Goal: Information Seeking & Learning: Learn about a topic

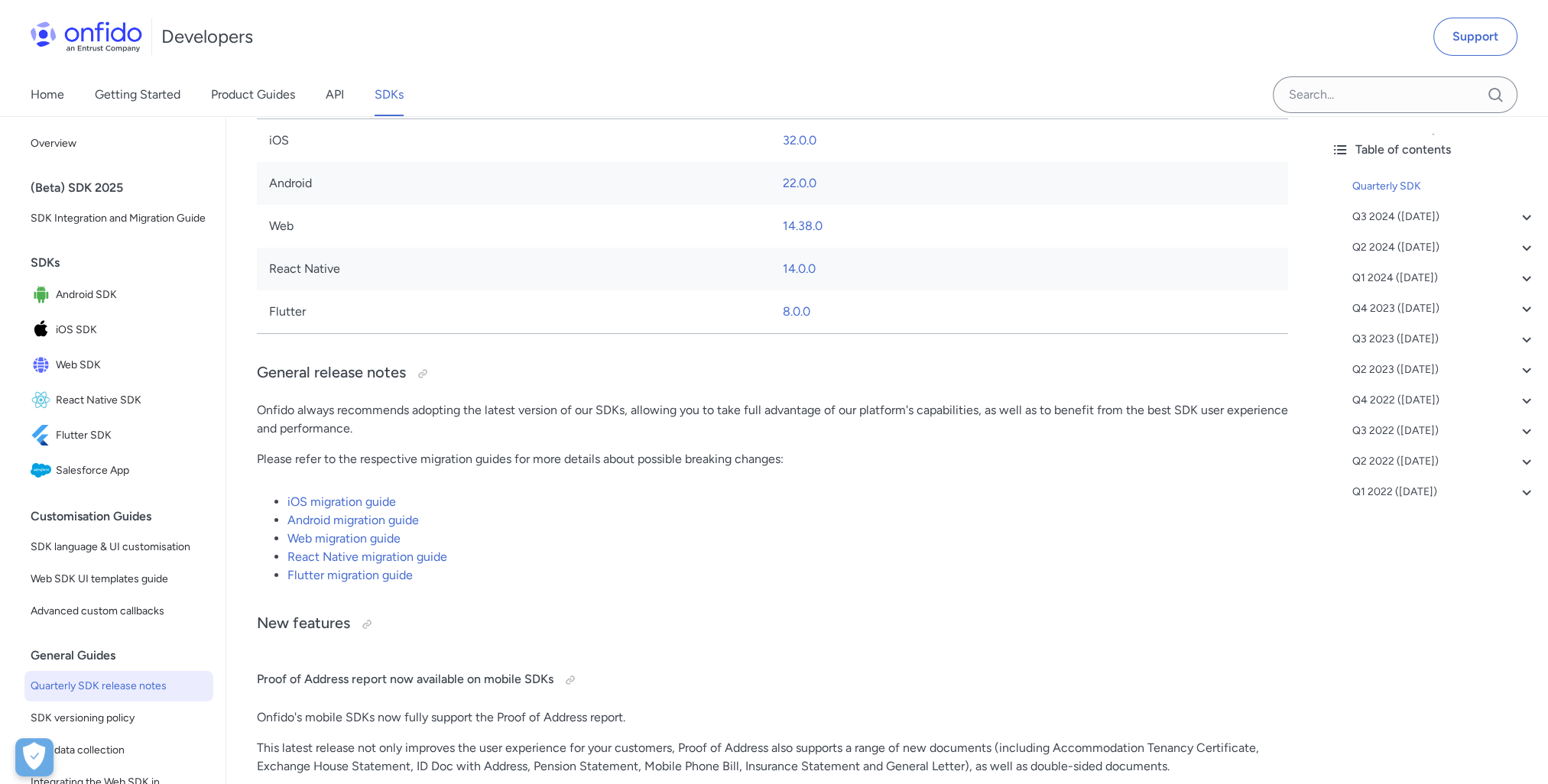
scroll to position [535, 0]
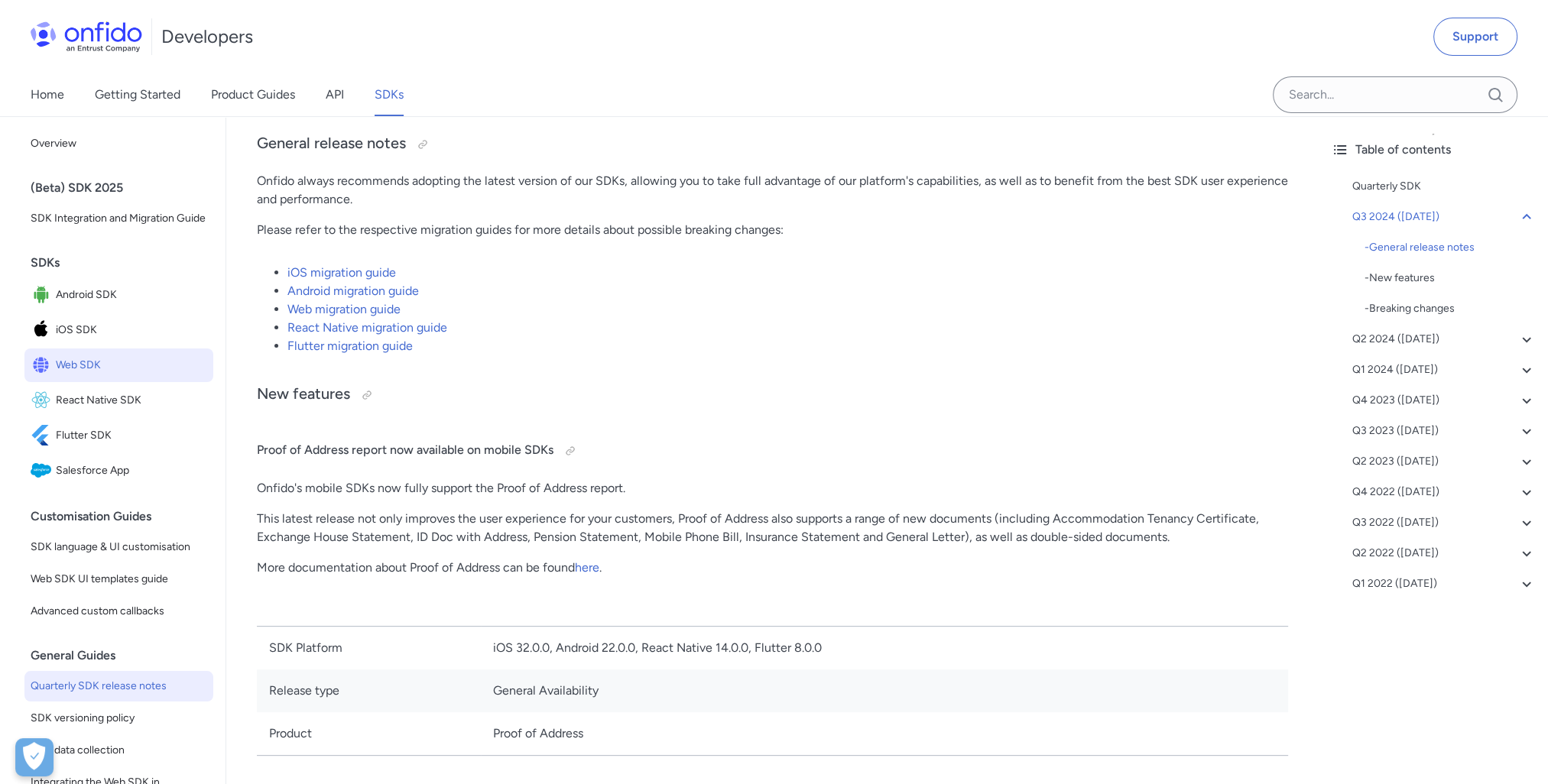
click at [80, 376] on span "Web SDK" at bounding box center [132, 366] width 152 height 21
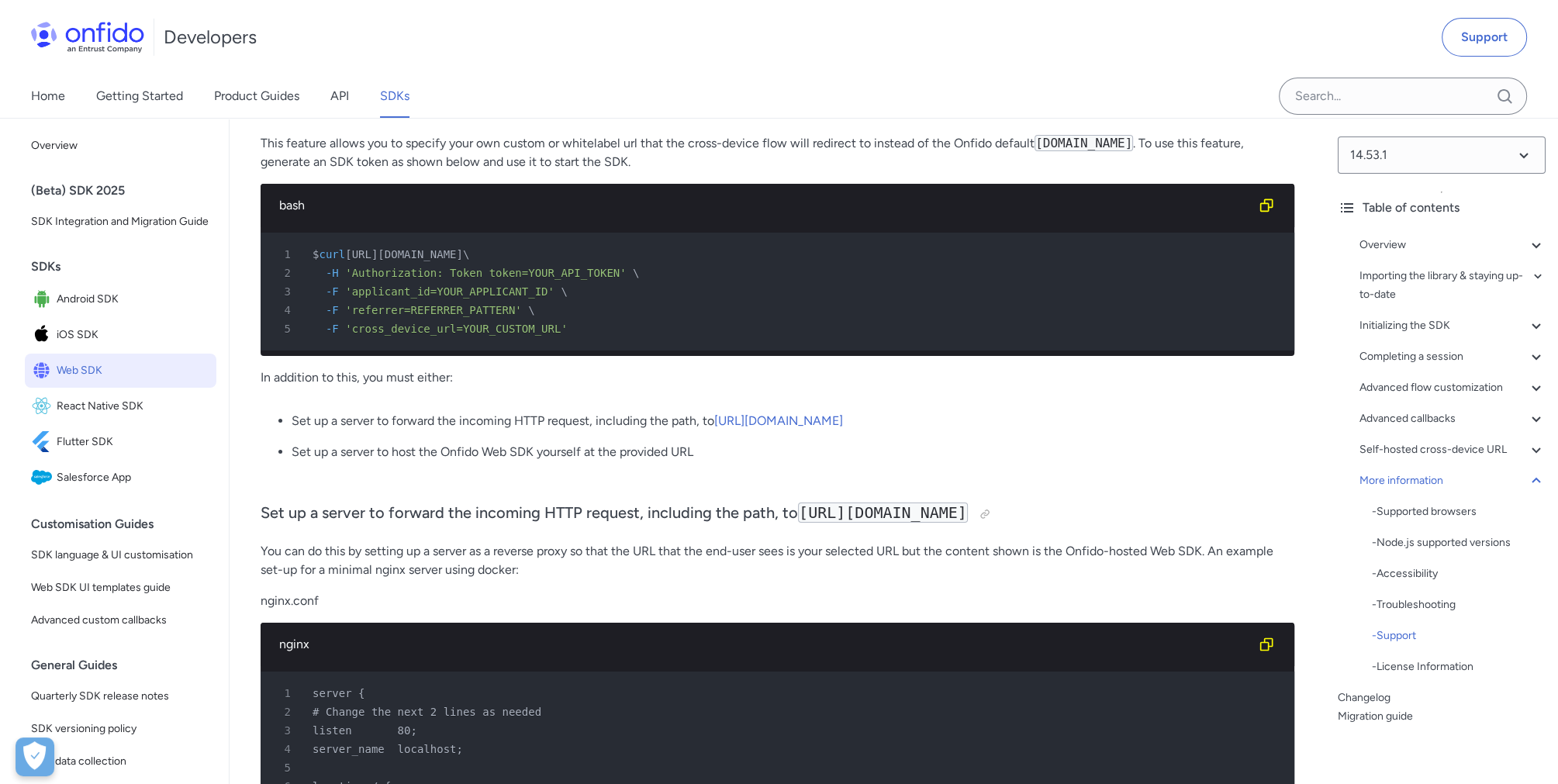
scroll to position [38147, 0]
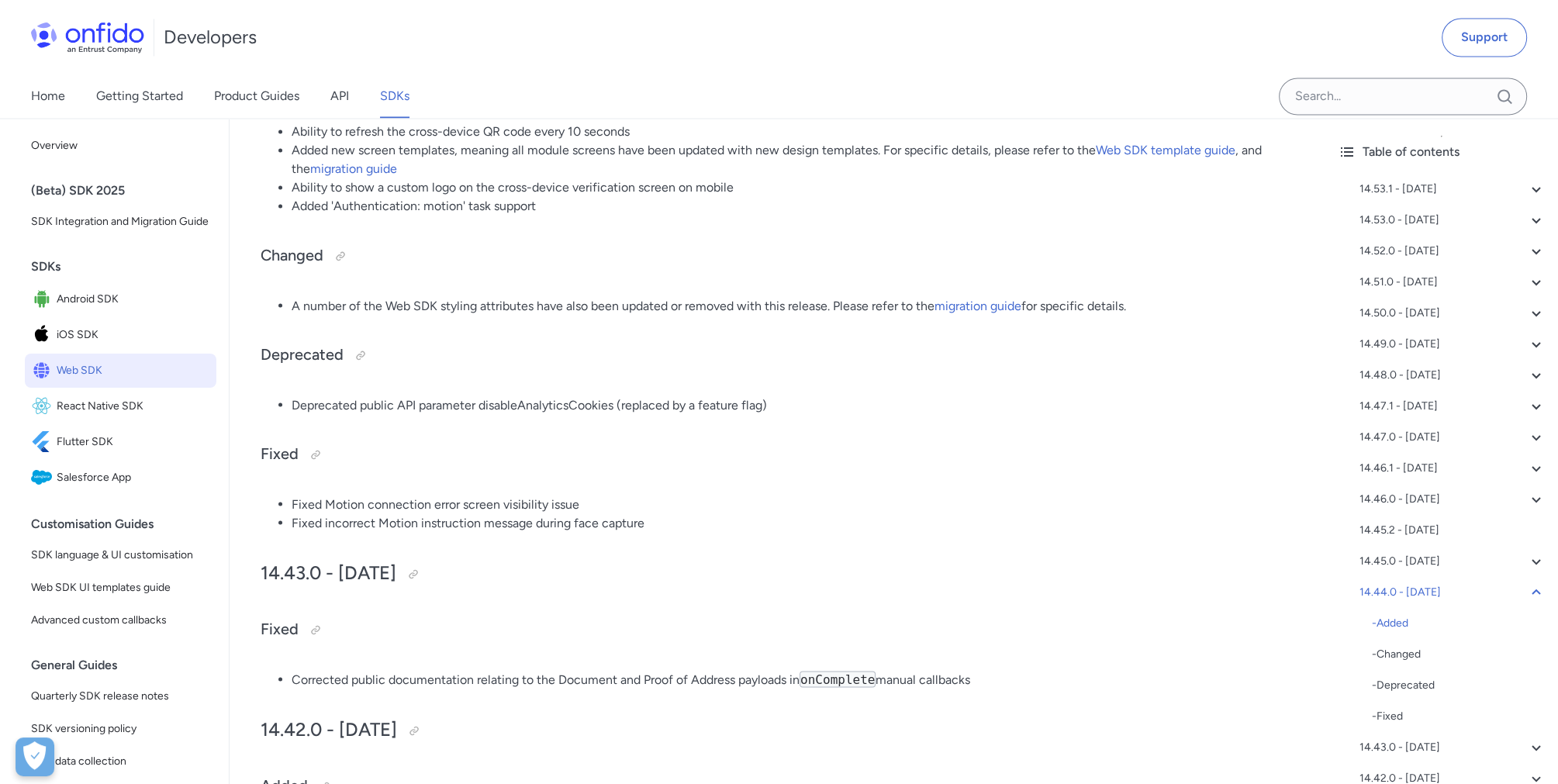
scroll to position [3722, 0]
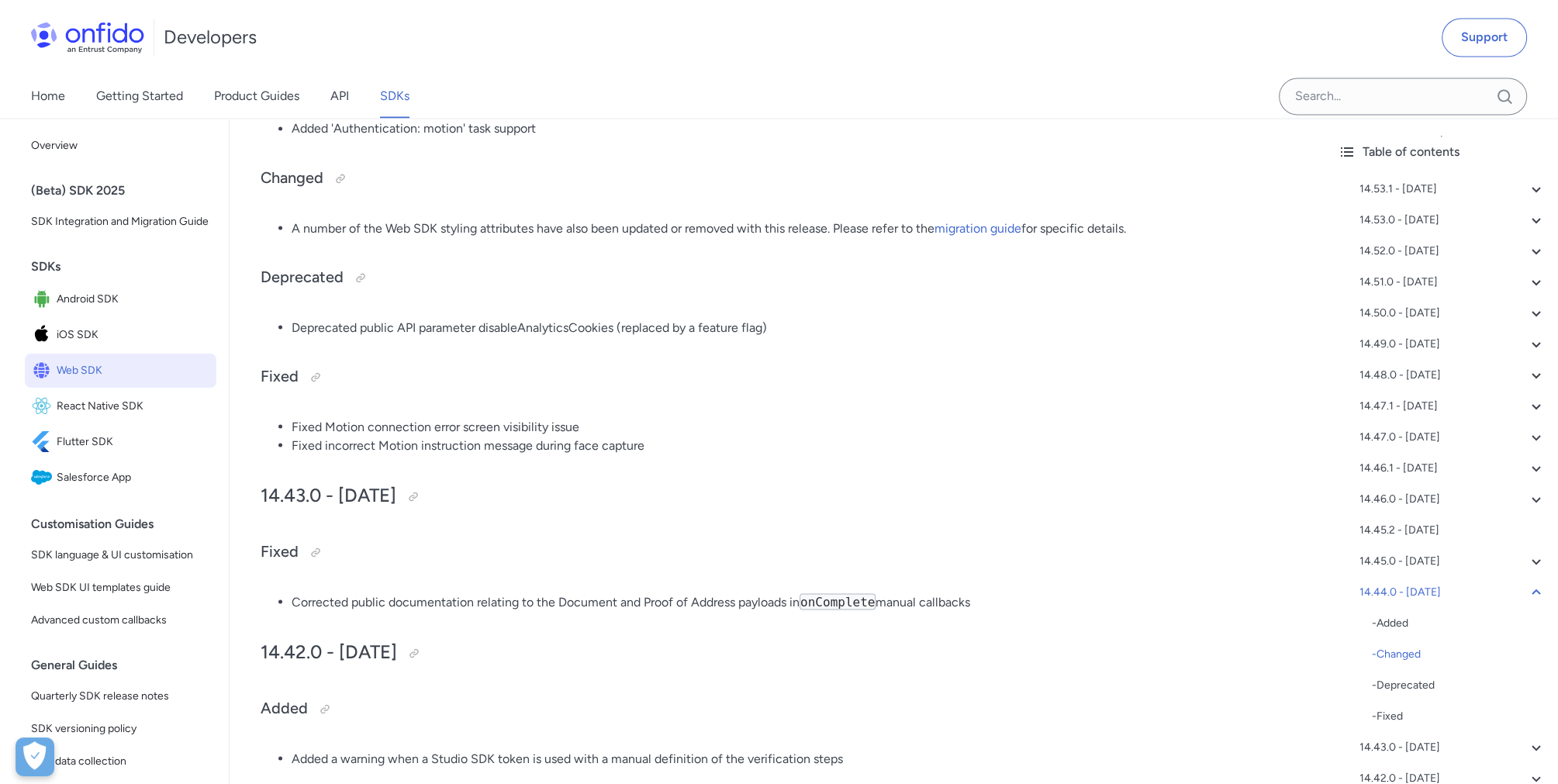
drag, startPoint x: 437, startPoint y: 493, endPoint x: 251, endPoint y: 510, distance: 186.8
drag, startPoint x: 251, startPoint y: 510, endPoint x: 717, endPoint y: 501, distance: 466.1
click at [717, 501] on h2 "14.43.0 - 2025-02-19" at bounding box center [778, 495] width 1034 height 26
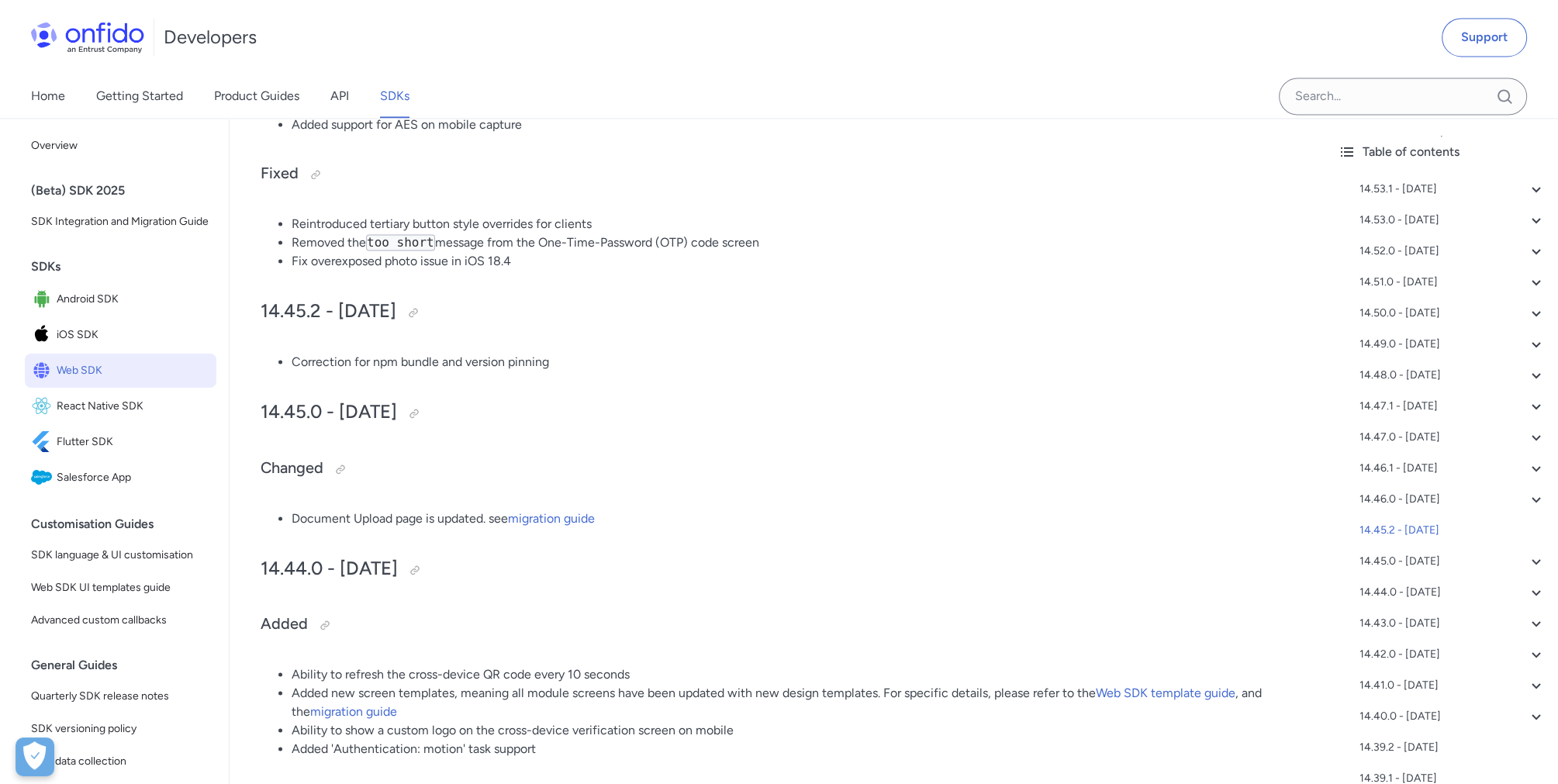
scroll to position [3257, 0]
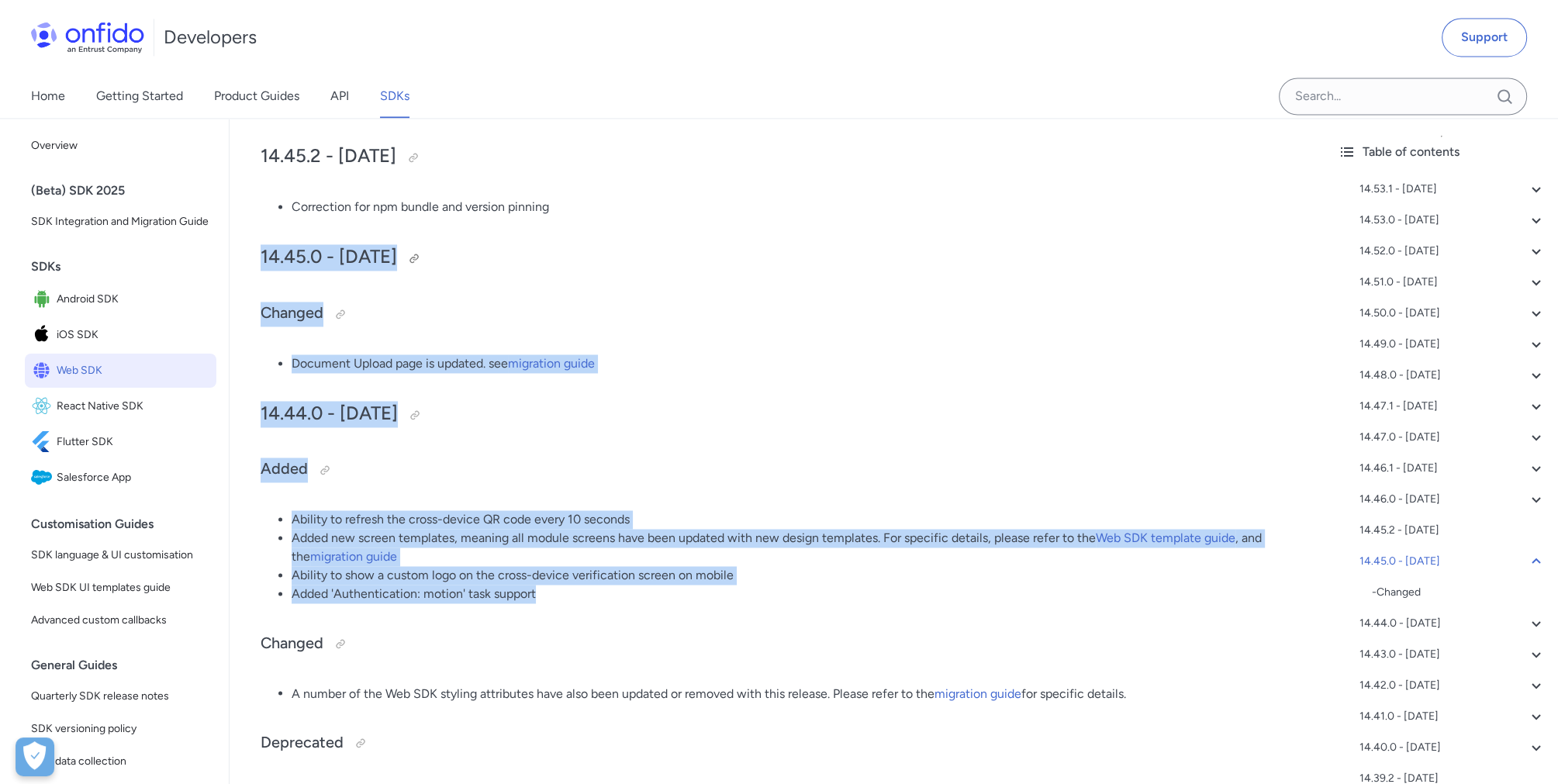
copy div "14.45.0 - 2025-04-09 Changed Document Upload page is updated. see migration gui…"
drag, startPoint x: 543, startPoint y: 602, endPoint x: 262, endPoint y: 271, distance: 434.2
click at [931, 416] on h2 "14.44.0 - [DATE]" at bounding box center [778, 414] width 1034 height 26
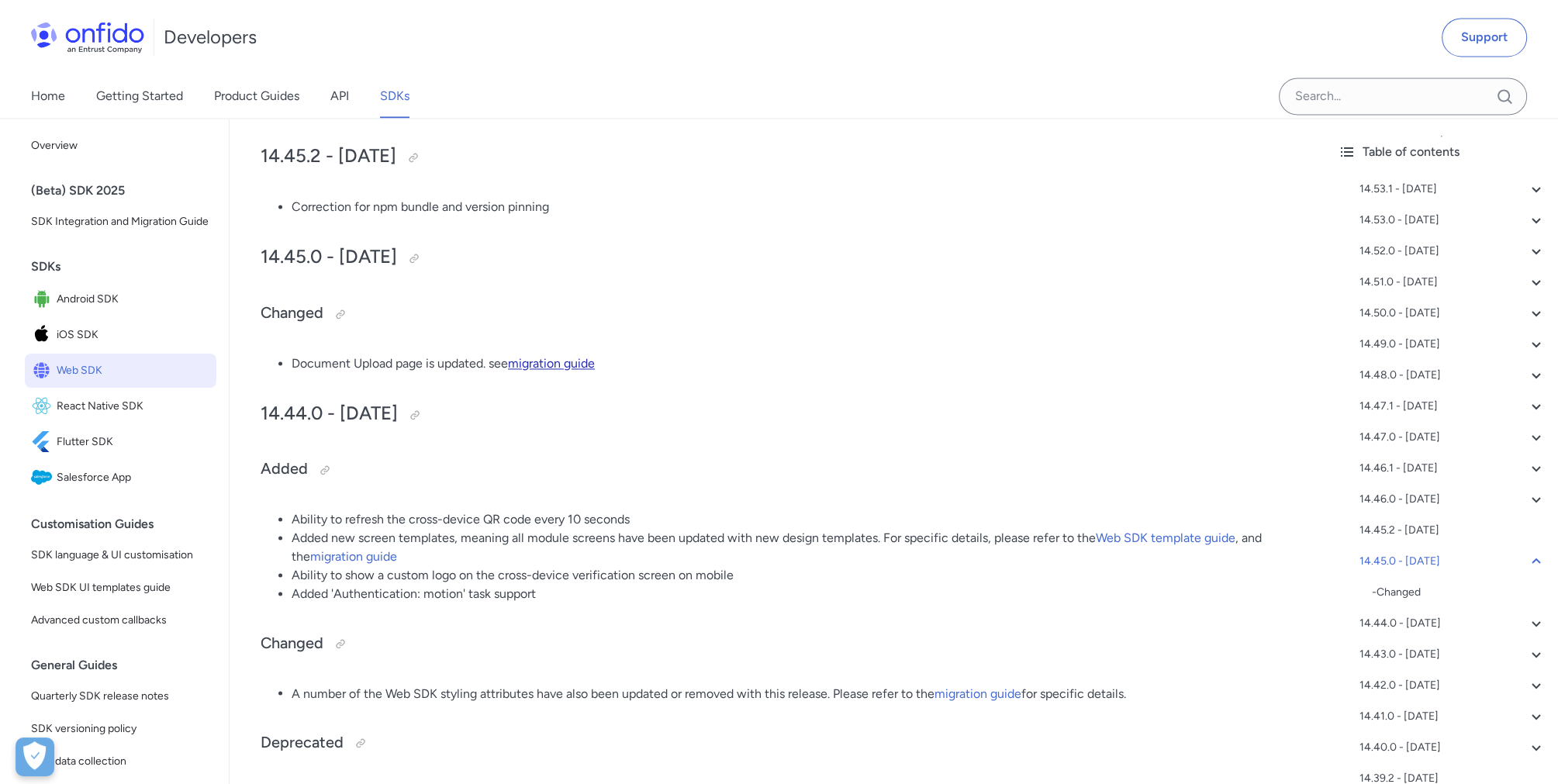
click at [560, 370] on link "migration guide" at bounding box center [551, 363] width 87 height 15
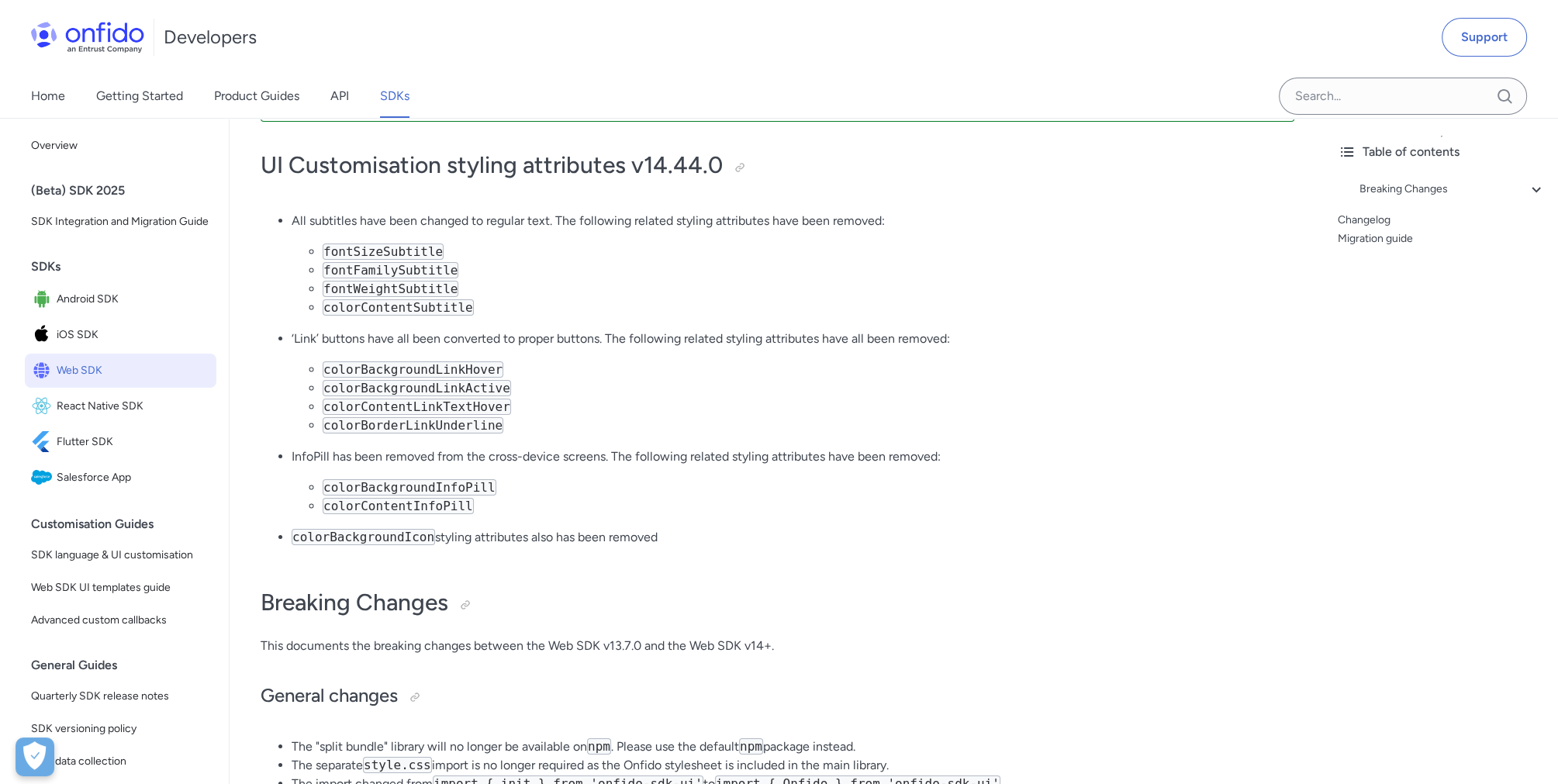
scroll to position [78, 0]
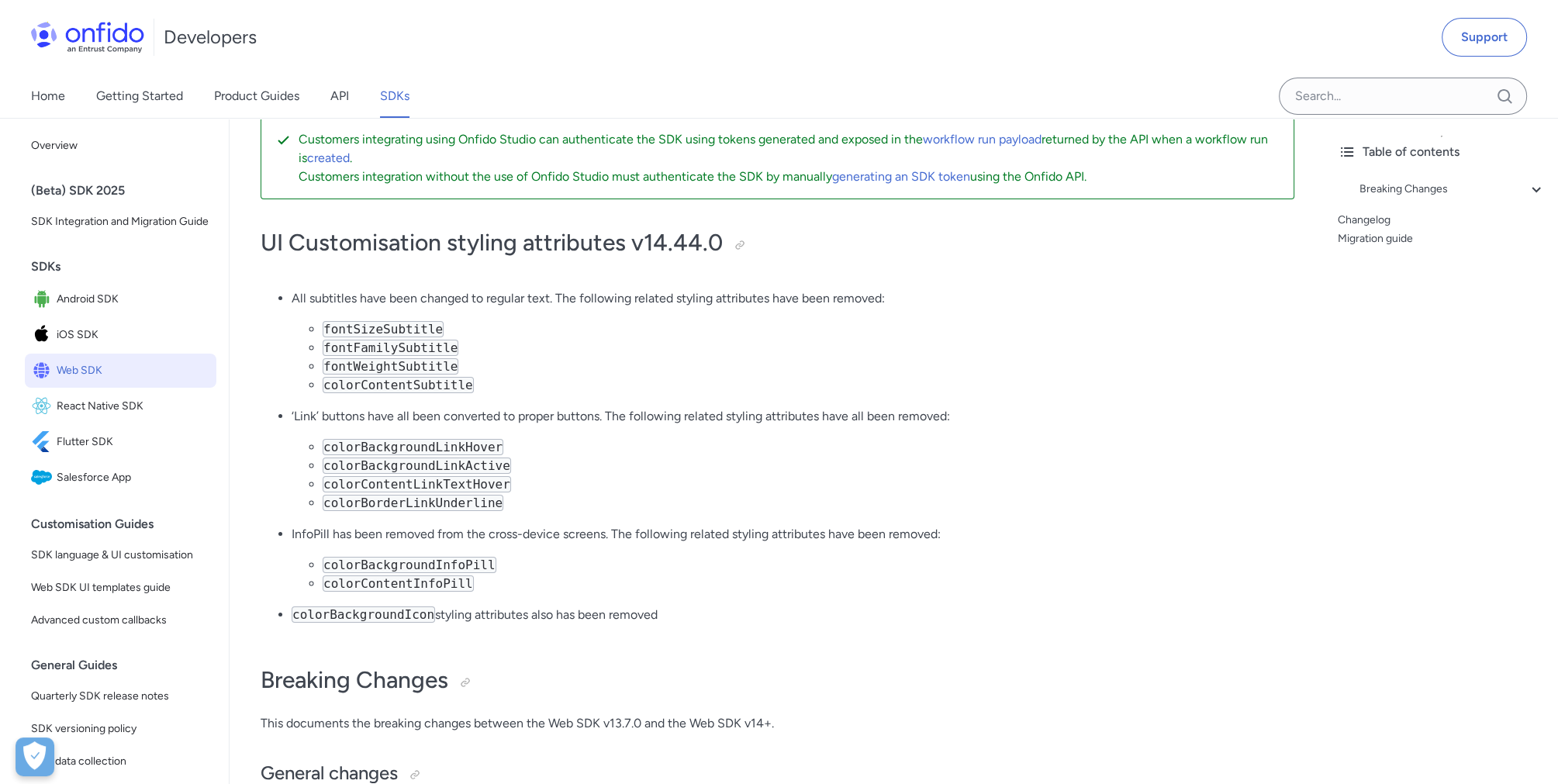
drag, startPoint x: 667, startPoint y: 623, endPoint x: 283, endPoint y: 290, distance: 508.3
click at [283, 290] on ul "All subtitles have been changed to regular text. The following related styling …" at bounding box center [778, 463] width 1034 height 348
drag, startPoint x: 283, startPoint y: 290, endPoint x: 544, endPoint y: 414, distance: 289.0
click at [544, 414] on p "‘Link’ buttons have all been converted to proper buttons. The following related…" at bounding box center [793, 416] width 1003 height 19
click at [748, 430] on li "‘Link’ buttons have all been converted to proper buttons. The following related…" at bounding box center [793, 460] width 1003 height 106
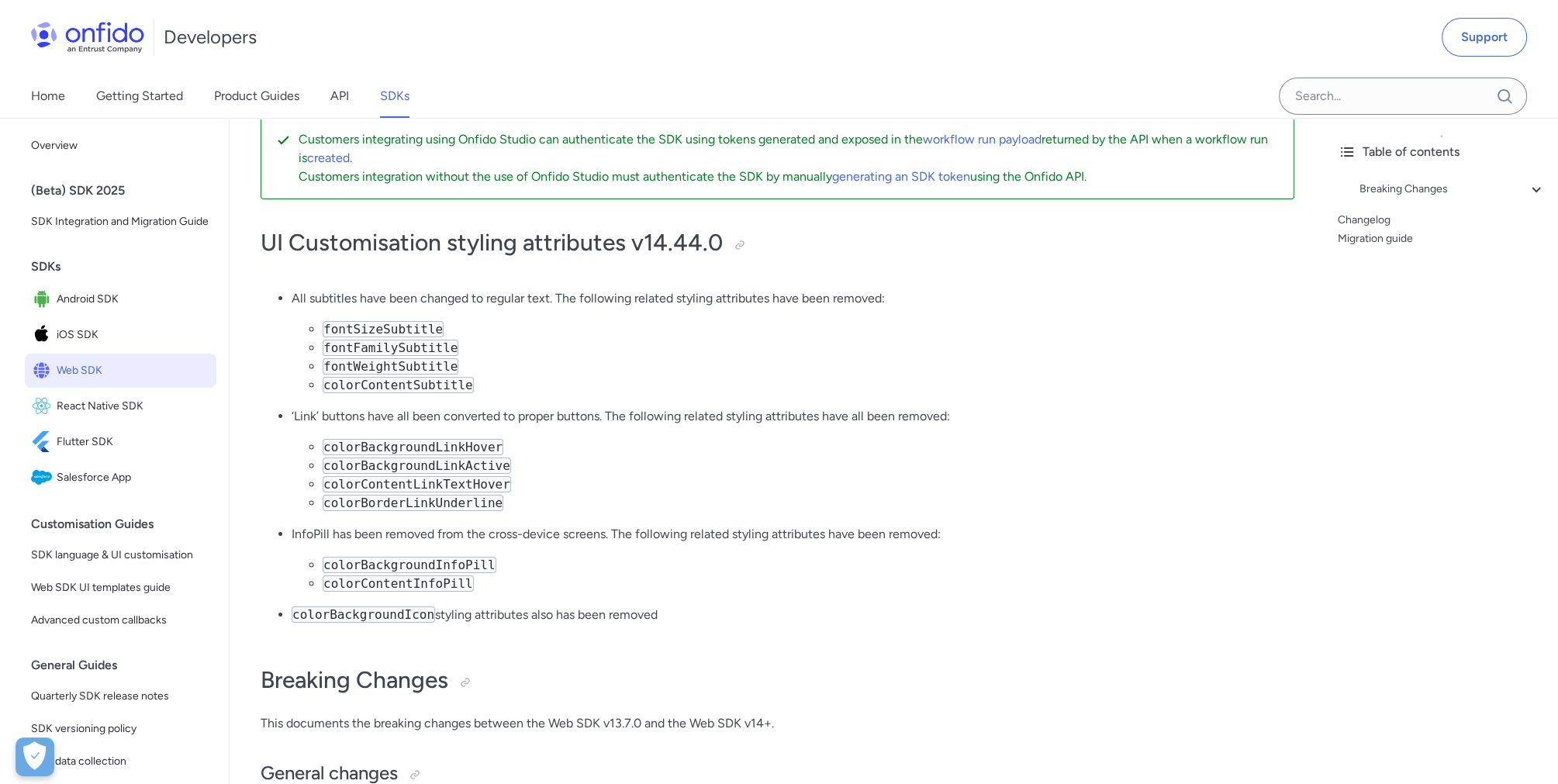
click at [386, 334] on code "fontSizeSubtitle" at bounding box center [383, 329] width 121 height 16
drag, startPoint x: 386, startPoint y: 334, endPoint x: 452, endPoint y: 337, distance: 66.1
click at [453, 337] on li "fontSizeSubtitle" at bounding box center [809, 330] width 972 height 19
click at [436, 331] on li "fontSizeSubtitle" at bounding box center [809, 330] width 972 height 19
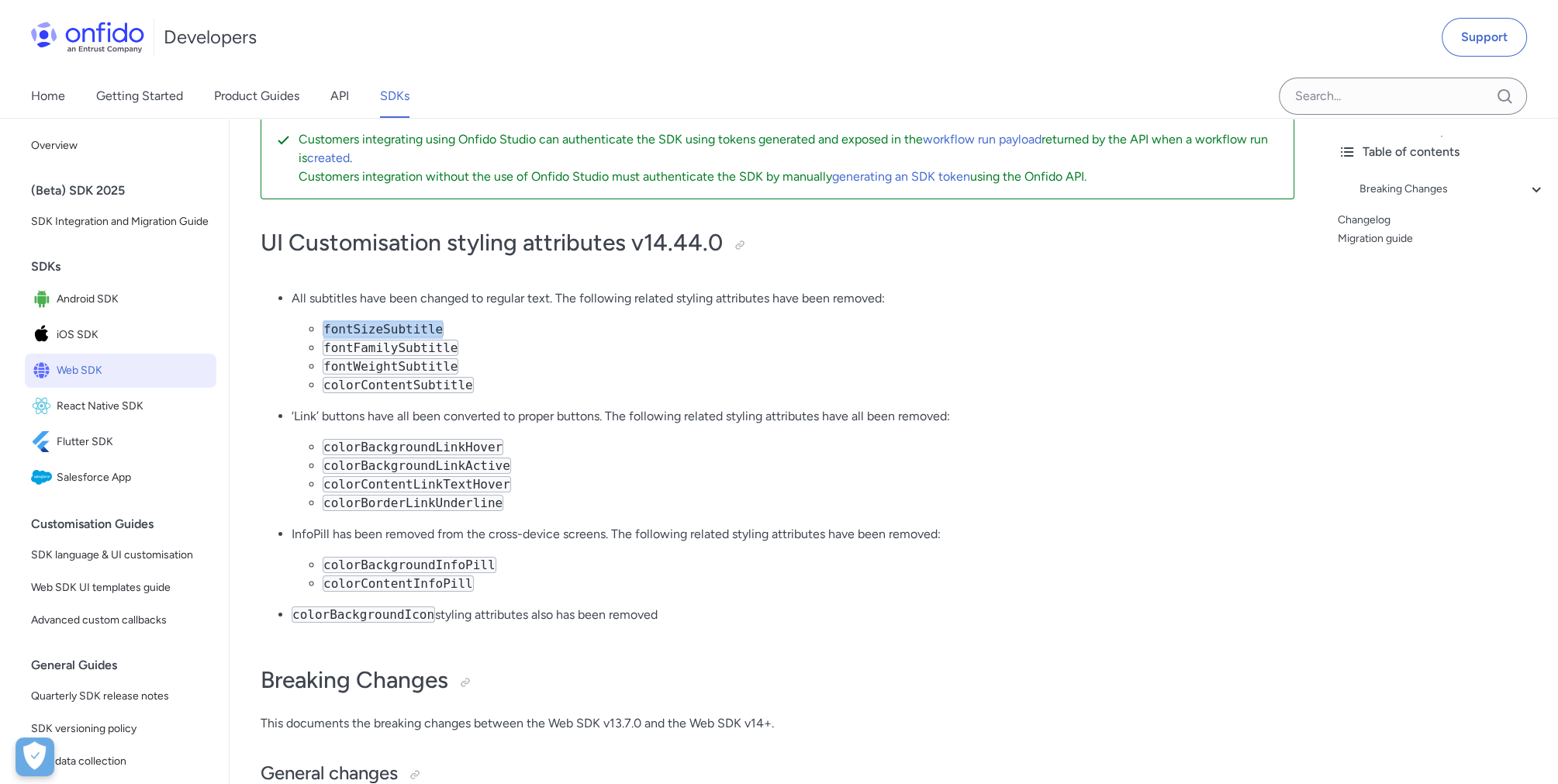
drag, startPoint x: 434, startPoint y: 328, endPoint x: 318, endPoint y: 331, distance: 116.0
click at [318, 331] on ul "fontSizeSubtitle fontFamilySubtitle fontWeightSubtitle colorContentSubtitle" at bounding box center [793, 358] width 1003 height 75
drag, startPoint x: 318, startPoint y: 331, endPoint x: 482, endPoint y: 383, distance: 172.0
click at [502, 387] on li "colorContentSubtitle" at bounding box center [809, 385] width 972 height 19
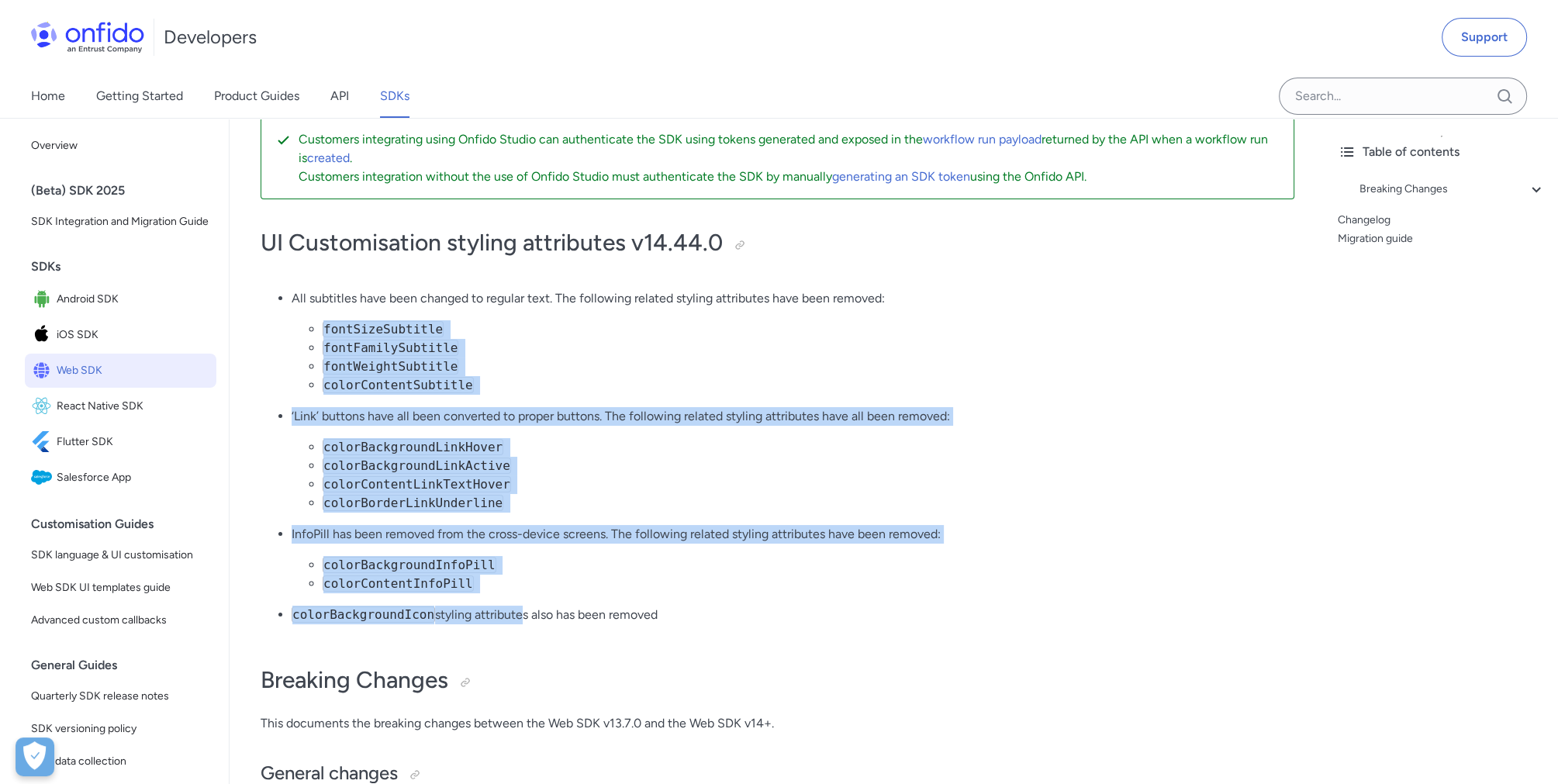
drag, startPoint x: 322, startPoint y: 324, endPoint x: 508, endPoint y: 623, distance: 352.1
click at [508, 623] on ul "All subtitles have been changed to regular text. The following related styling …" at bounding box center [778, 463] width 1034 height 348
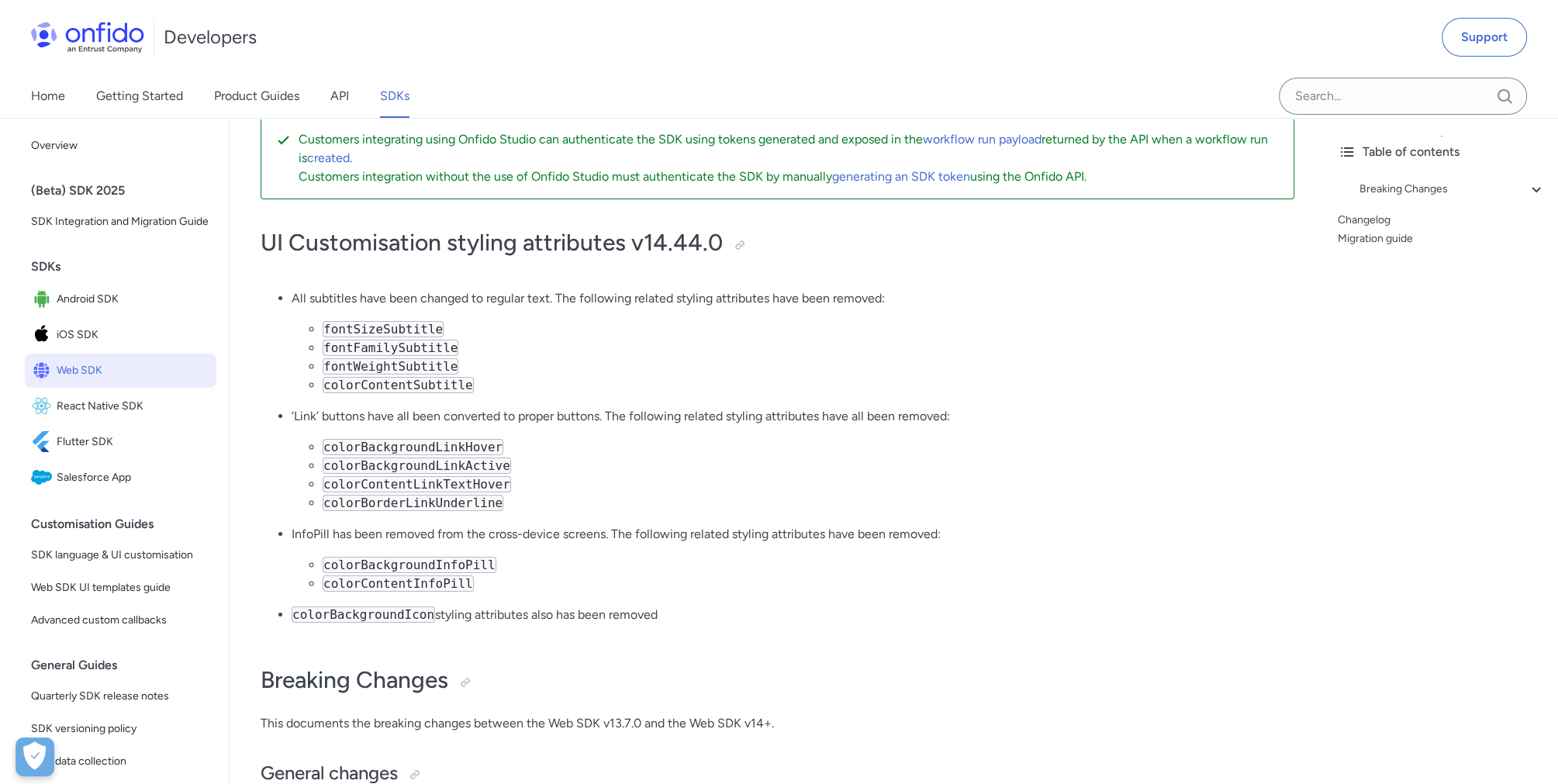
drag, startPoint x: 508, startPoint y: 623, endPoint x: 862, endPoint y: 637, distance: 354.3
click at [862, 637] on ul "All subtitles have been changed to regular text. The following related styling …" at bounding box center [778, 463] width 1034 height 348
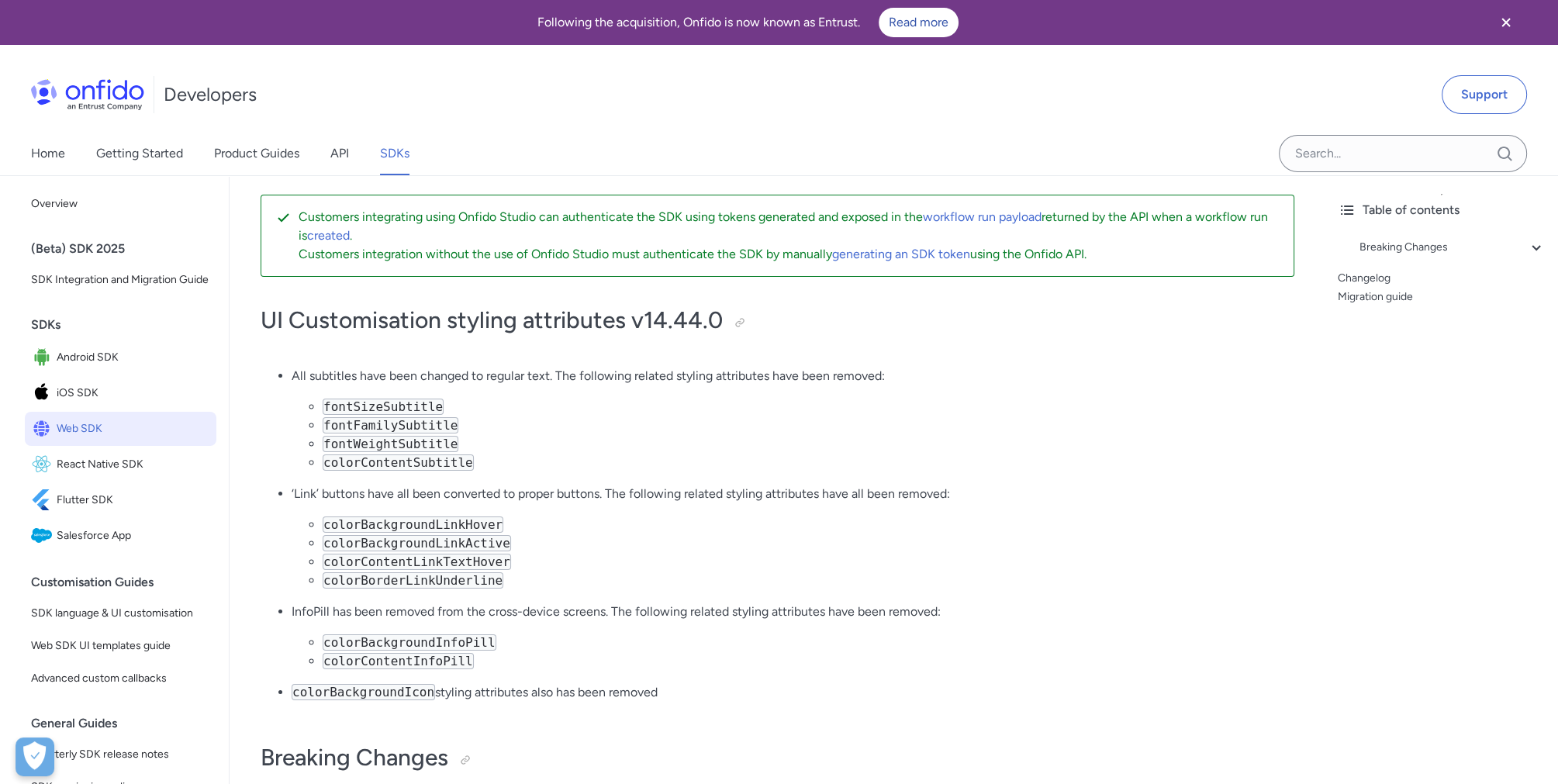
scroll to position [155, 0]
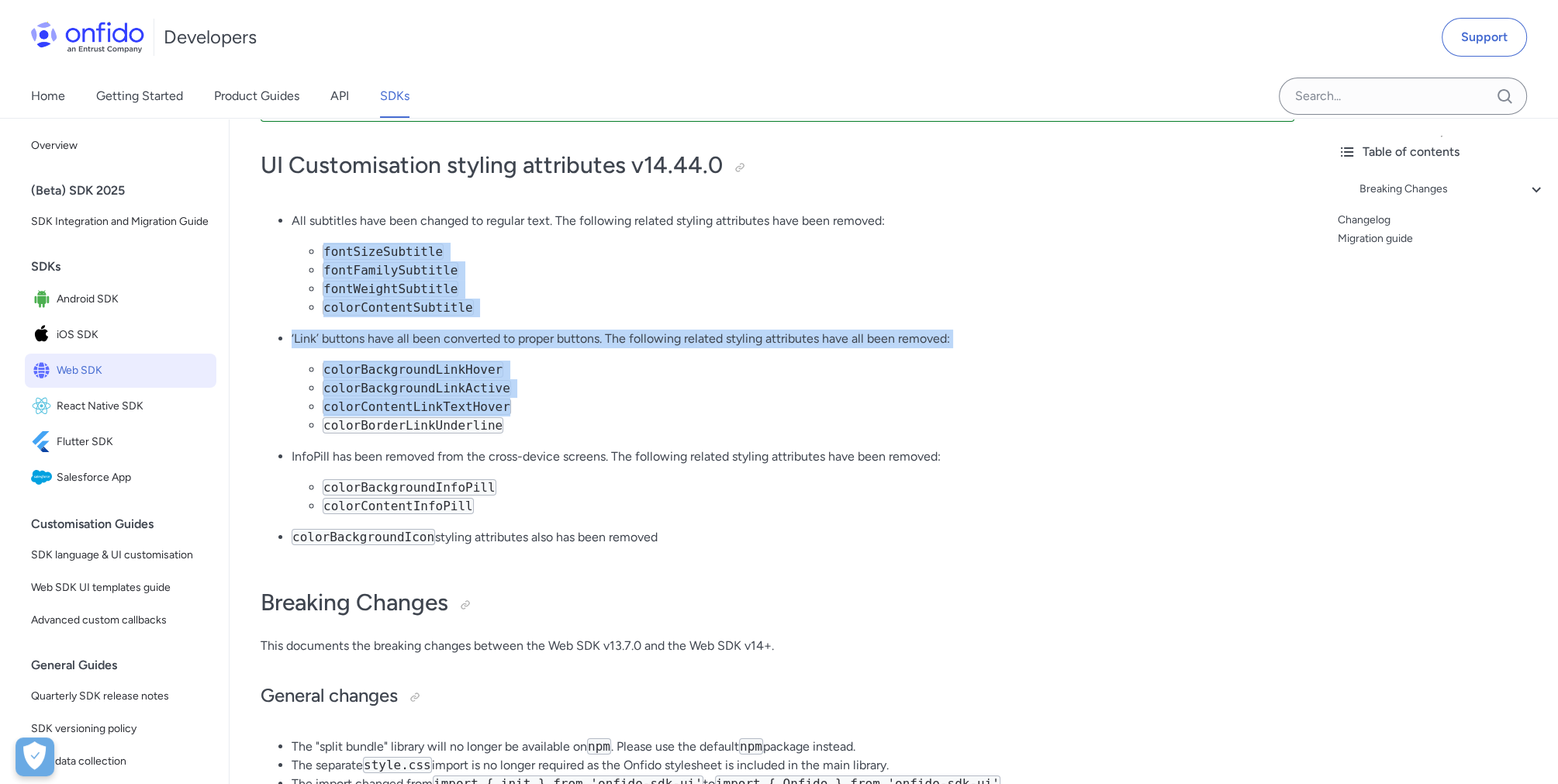
drag, startPoint x: 325, startPoint y: 232, endPoint x: 543, endPoint y: 418, distance: 286.6
click at [543, 418] on ul "All subtitles have been changed to regular text. The following related styling …" at bounding box center [778, 386] width 1034 height 348
drag, startPoint x: 543, startPoint y: 418, endPoint x: 701, endPoint y: 407, distance: 158.4
click at [701, 407] on li "colorContentLinkTextHover" at bounding box center [809, 407] width 972 height 19
click at [376, 249] on code "fontSizeSubtitle" at bounding box center [383, 252] width 121 height 16
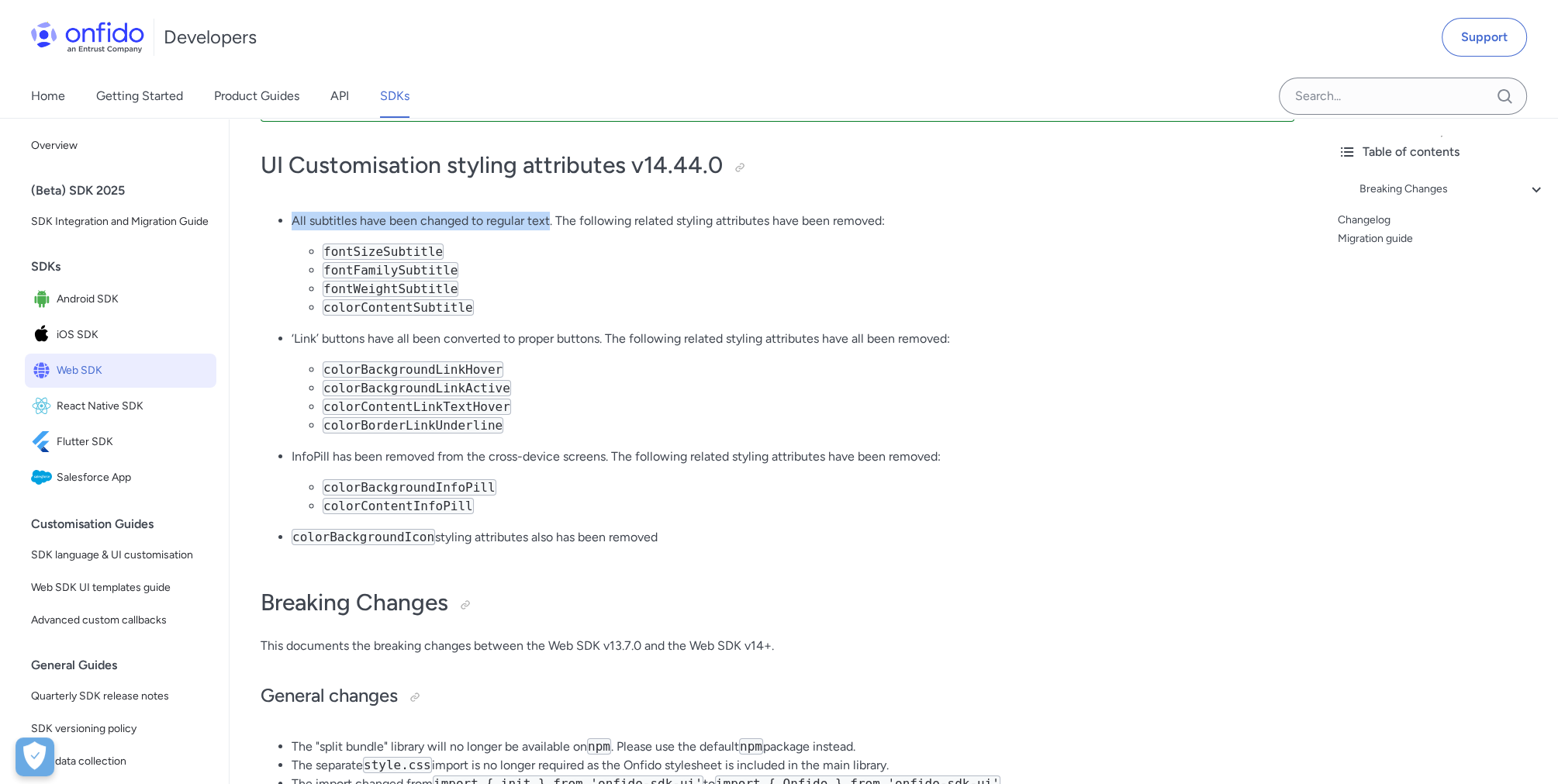
drag, startPoint x: 276, startPoint y: 217, endPoint x: 549, endPoint y: 220, distance: 273.0
click at [549, 220] on ul "All subtitles have been changed to regular text. The following related styling …" at bounding box center [778, 386] width 1034 height 348
drag, startPoint x: 549, startPoint y: 220, endPoint x: 579, endPoint y: 254, distance: 45.3
click at [579, 254] on li "fontSizeSubtitle" at bounding box center [809, 252] width 972 height 19
drag, startPoint x: 284, startPoint y: 219, endPoint x: 888, endPoint y: 224, distance: 604.0
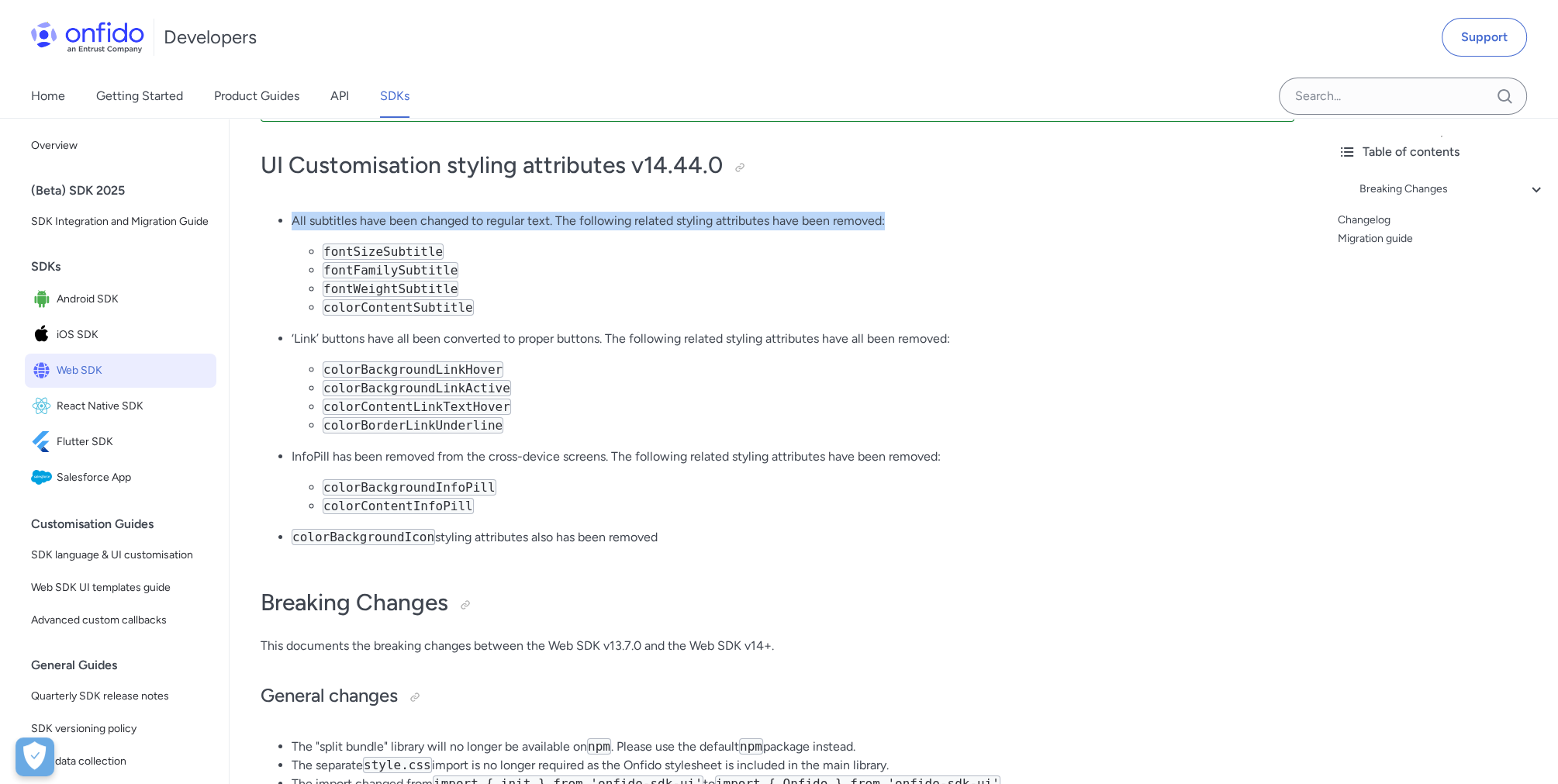
click at [888, 224] on ul "All subtitles have been changed to regular text. The following related styling …" at bounding box center [778, 386] width 1034 height 348
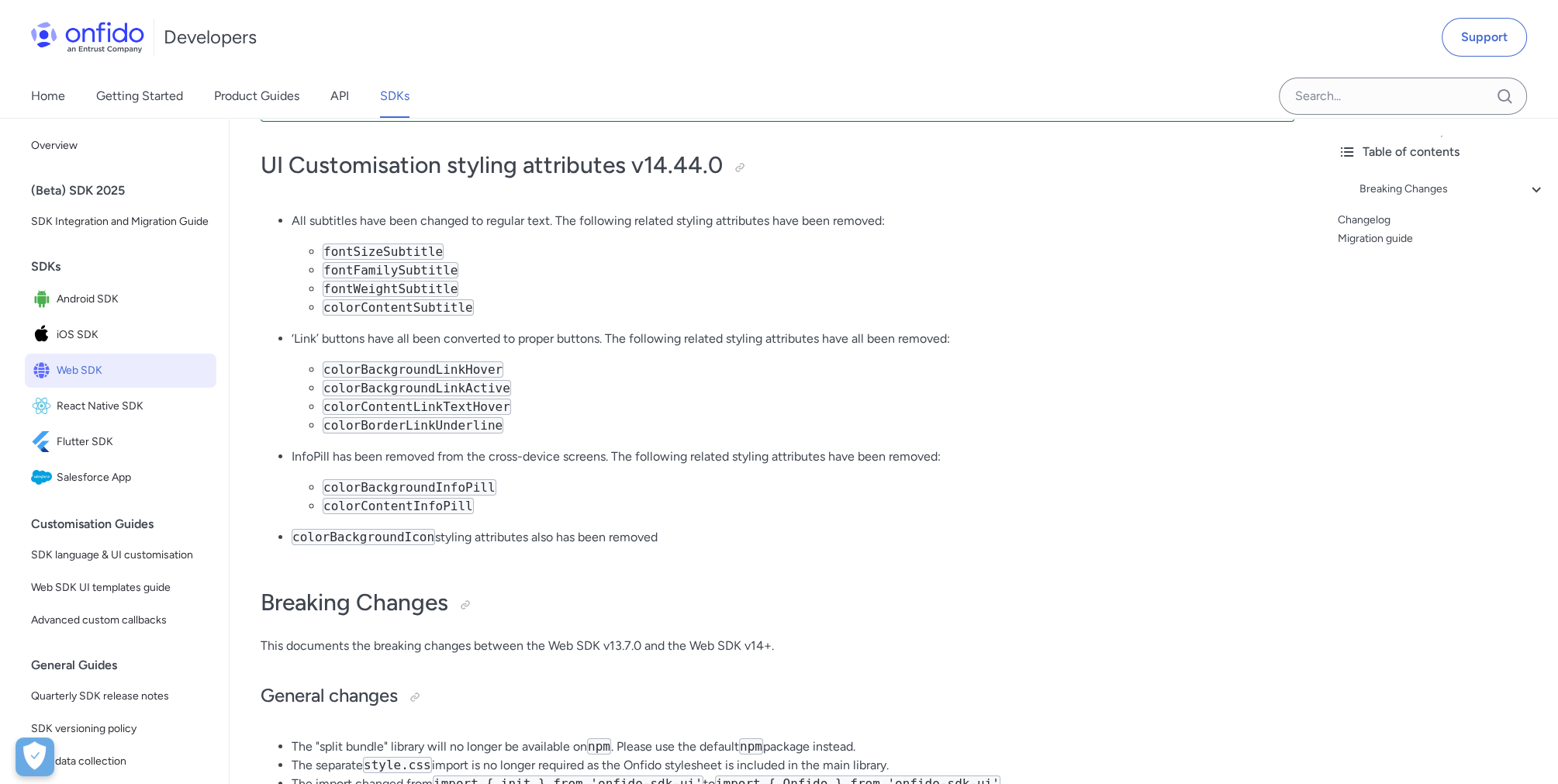
click at [524, 374] on li "colorBackgroundLinkHover" at bounding box center [809, 370] width 972 height 19
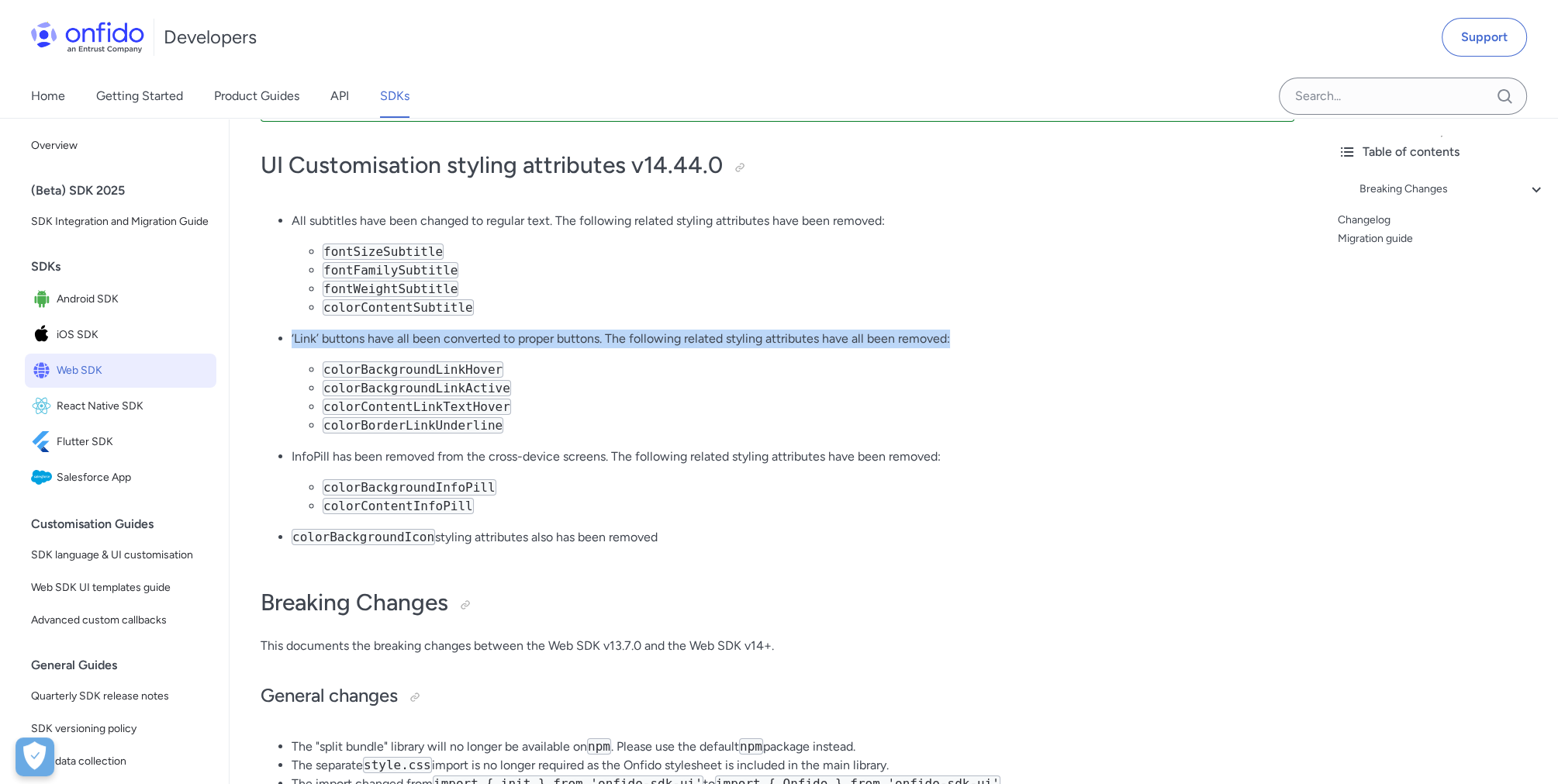
drag, startPoint x: 955, startPoint y: 338, endPoint x: 280, endPoint y: 338, distance: 675.0
click at [292, 338] on li "‘Link’ buttons have all been converted to proper buttons. The following related…" at bounding box center [793, 383] width 1003 height 106
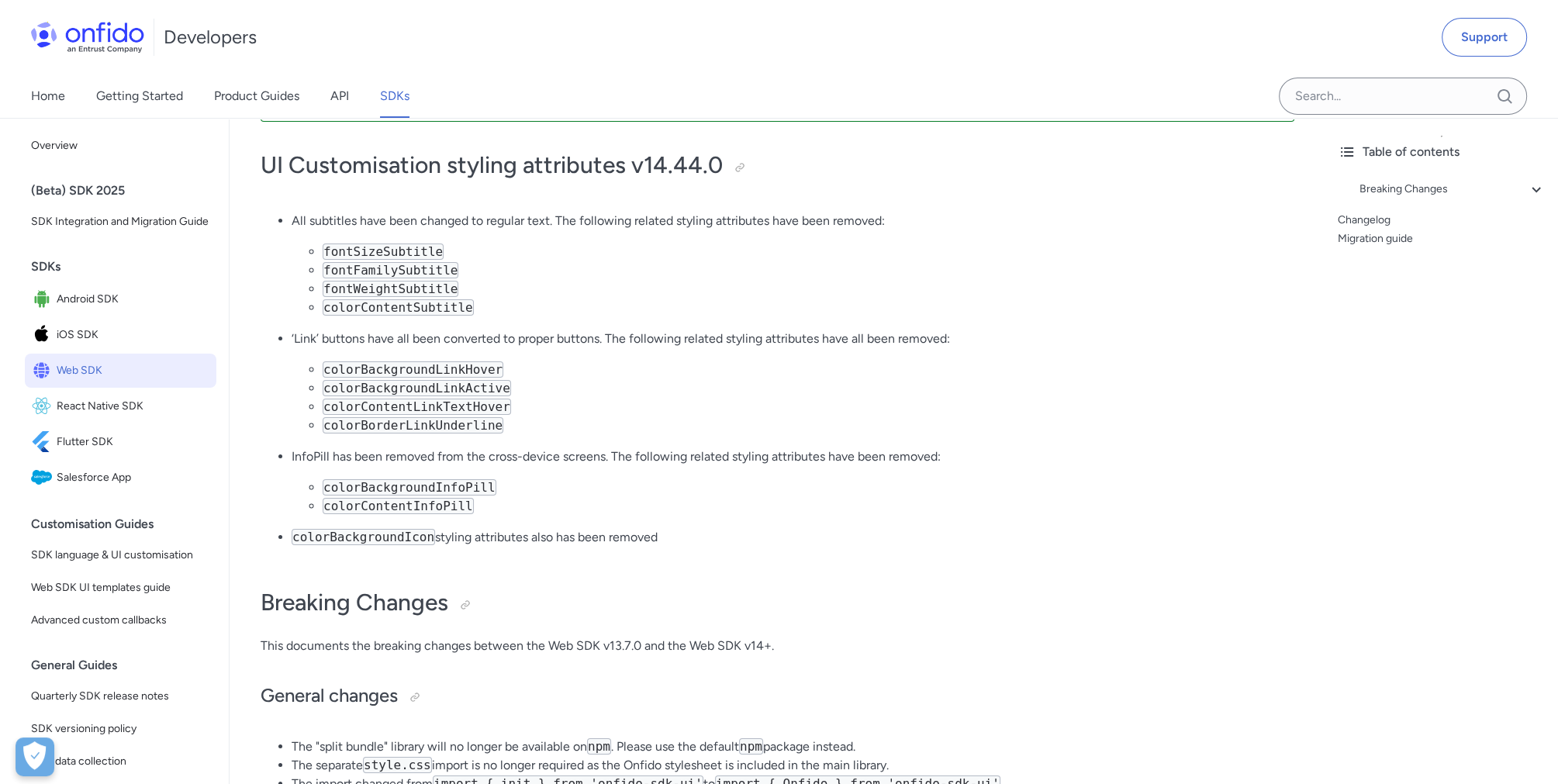
drag, startPoint x: 280, startPoint y: 338, endPoint x: 508, endPoint y: 428, distance: 245.1
click at [533, 415] on li "colorContentLinkTextHover" at bounding box center [809, 407] width 972 height 19
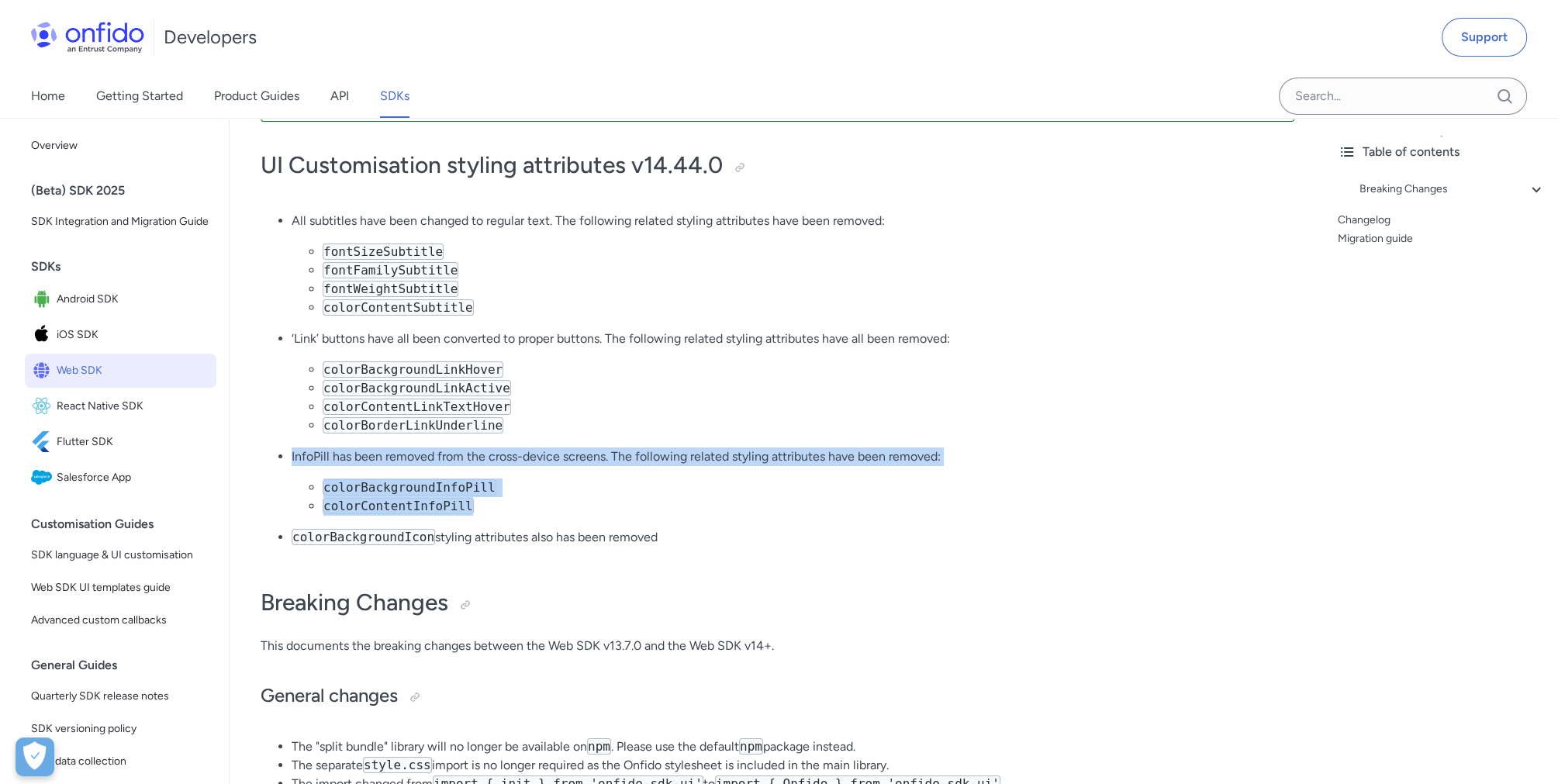
drag, startPoint x: 442, startPoint y: 503, endPoint x: 251, endPoint y: 438, distance: 201.8
drag, startPoint x: 251, startPoint y: 438, endPoint x: 472, endPoint y: 501, distance: 229.8
click at [463, 497] on li "colorBackgroundInfoPill" at bounding box center [809, 487] width 972 height 19
click at [571, 497] on li "colorBackgroundInfoPill" at bounding box center [809, 487] width 972 height 19
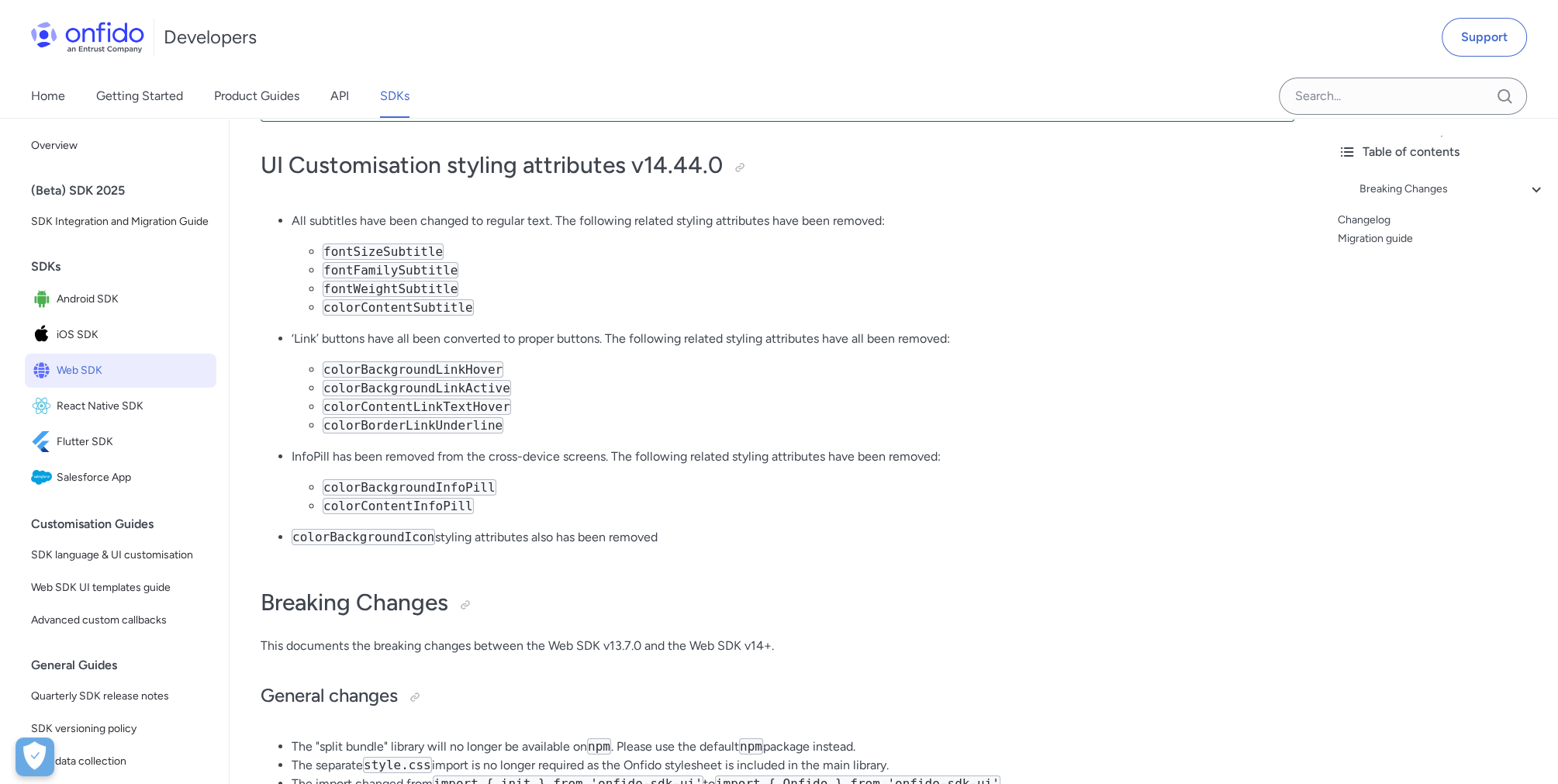
scroll to position [233, 0]
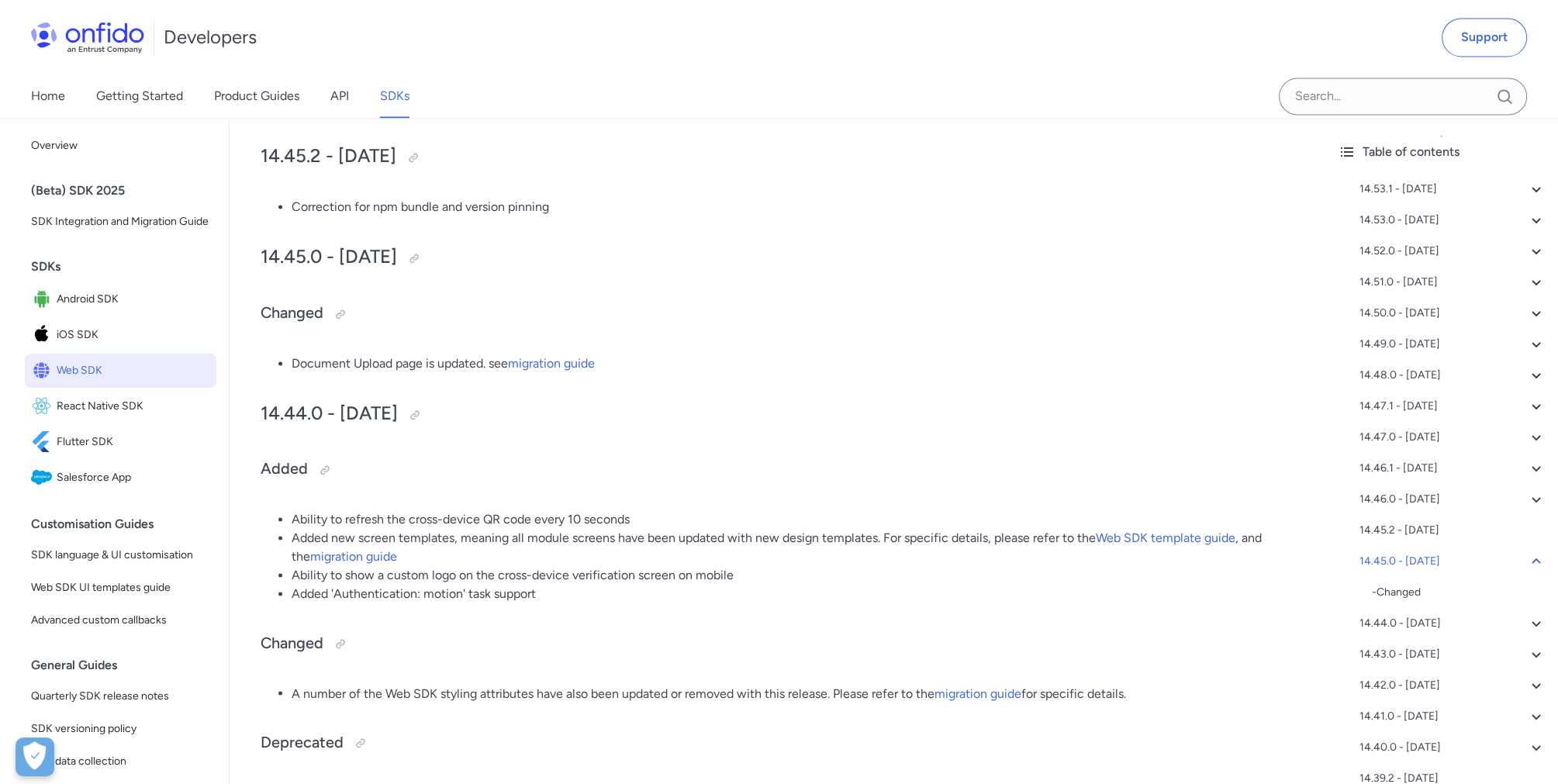
scroll to position [3102, 0]
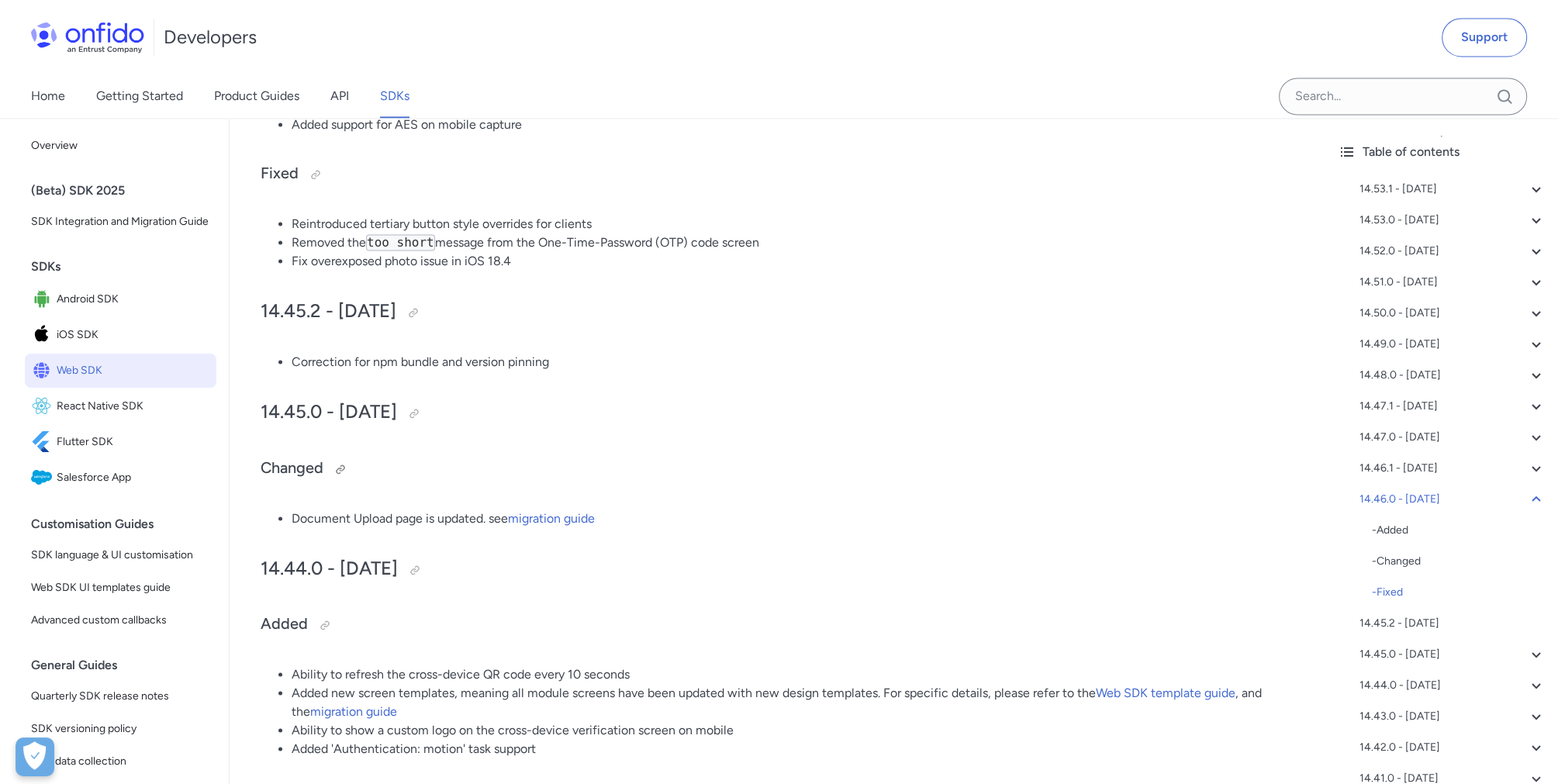
click at [765, 472] on h3 "Changed" at bounding box center [778, 469] width 1034 height 25
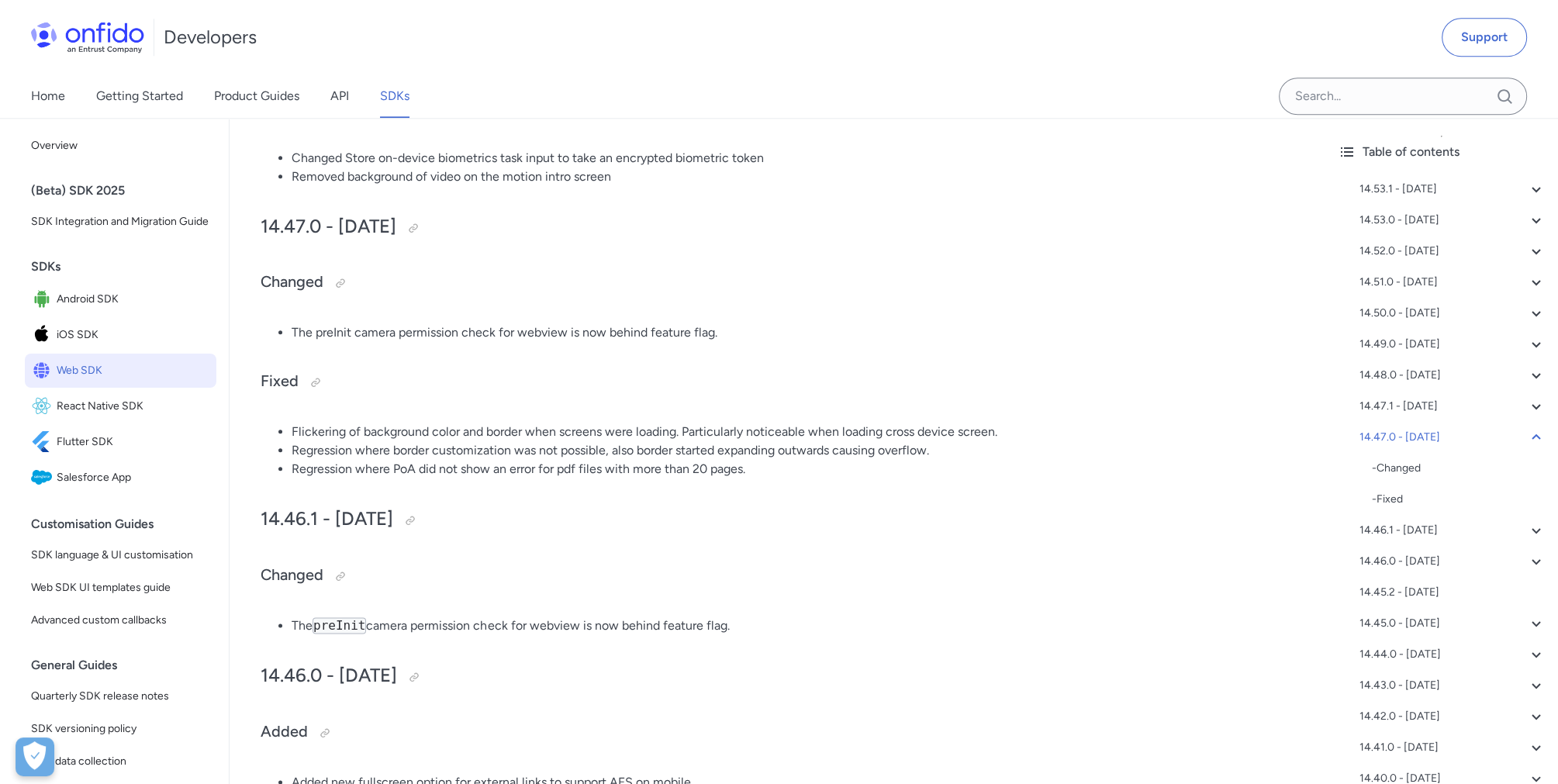
scroll to position [2559, 0]
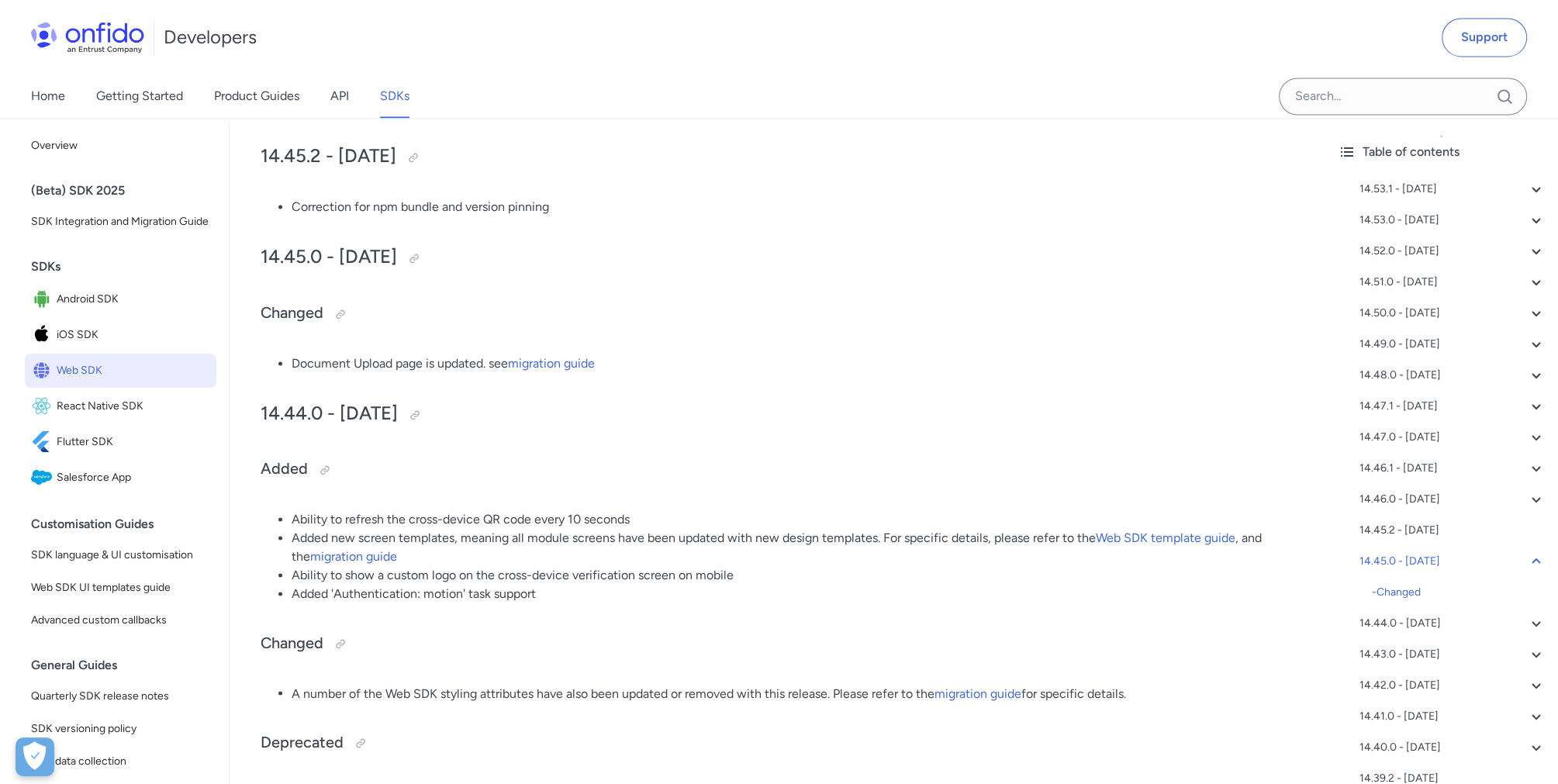
scroll to position [3334, 0]
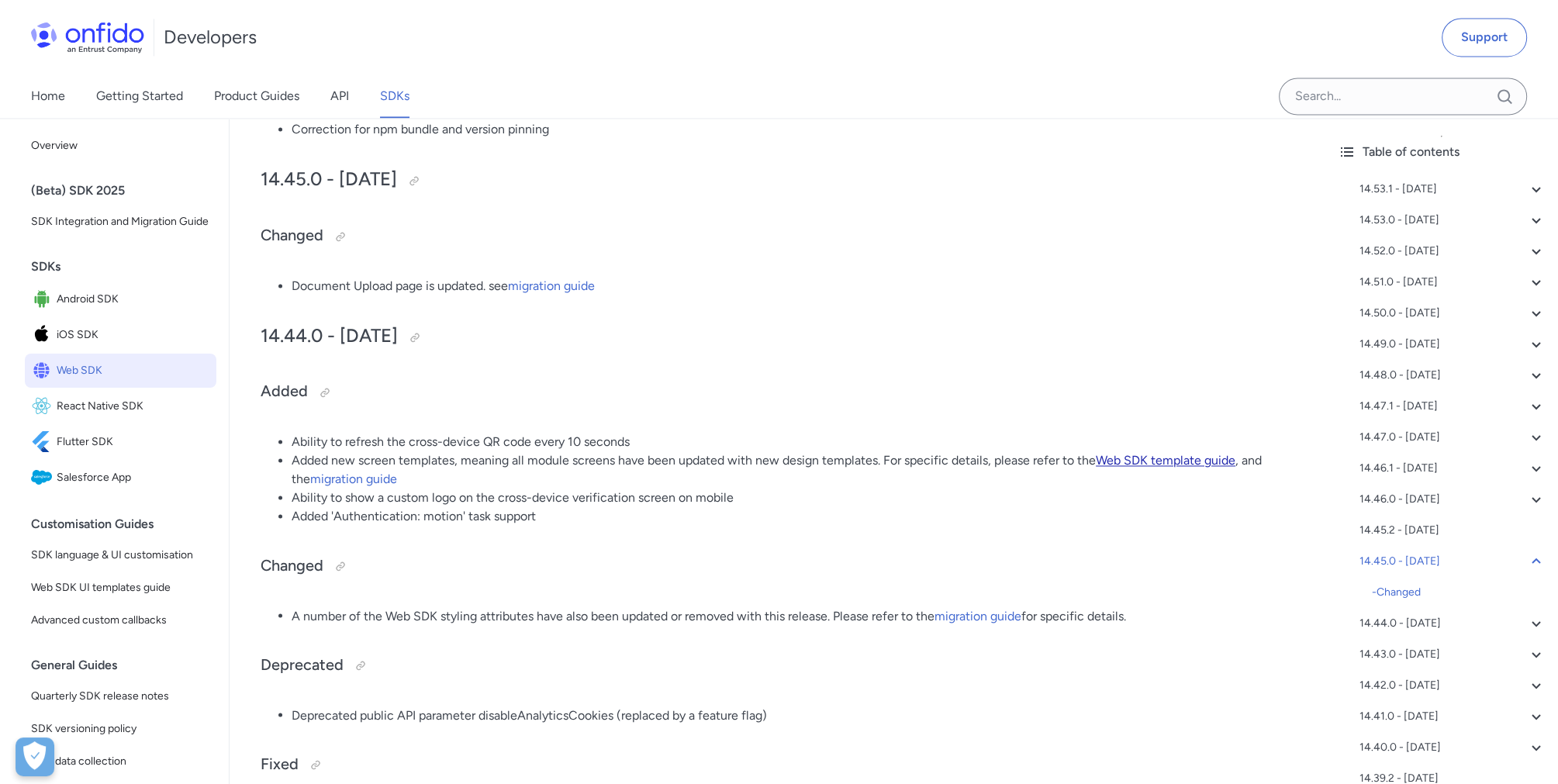
click at [1158, 460] on link "Web SDK template guide" at bounding box center [1166, 460] width 140 height 15
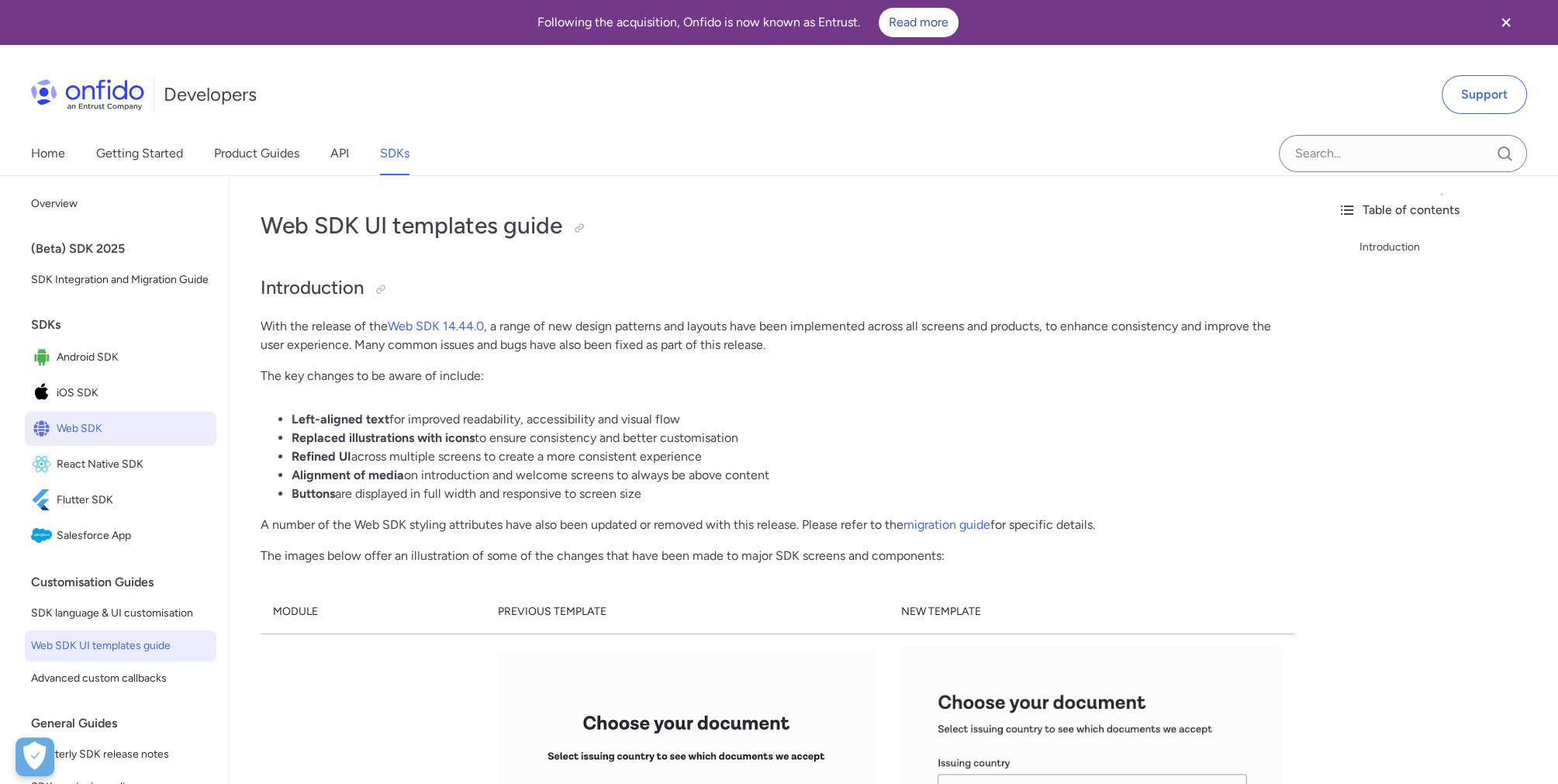
drag, startPoint x: 290, startPoint y: 458, endPoint x: 738, endPoint y: 452, distance: 448.0
click at [738, 452] on ul "Left-aligned text for improved readability, accessibility and visual flow Repla…" at bounding box center [778, 456] width 1034 height 93
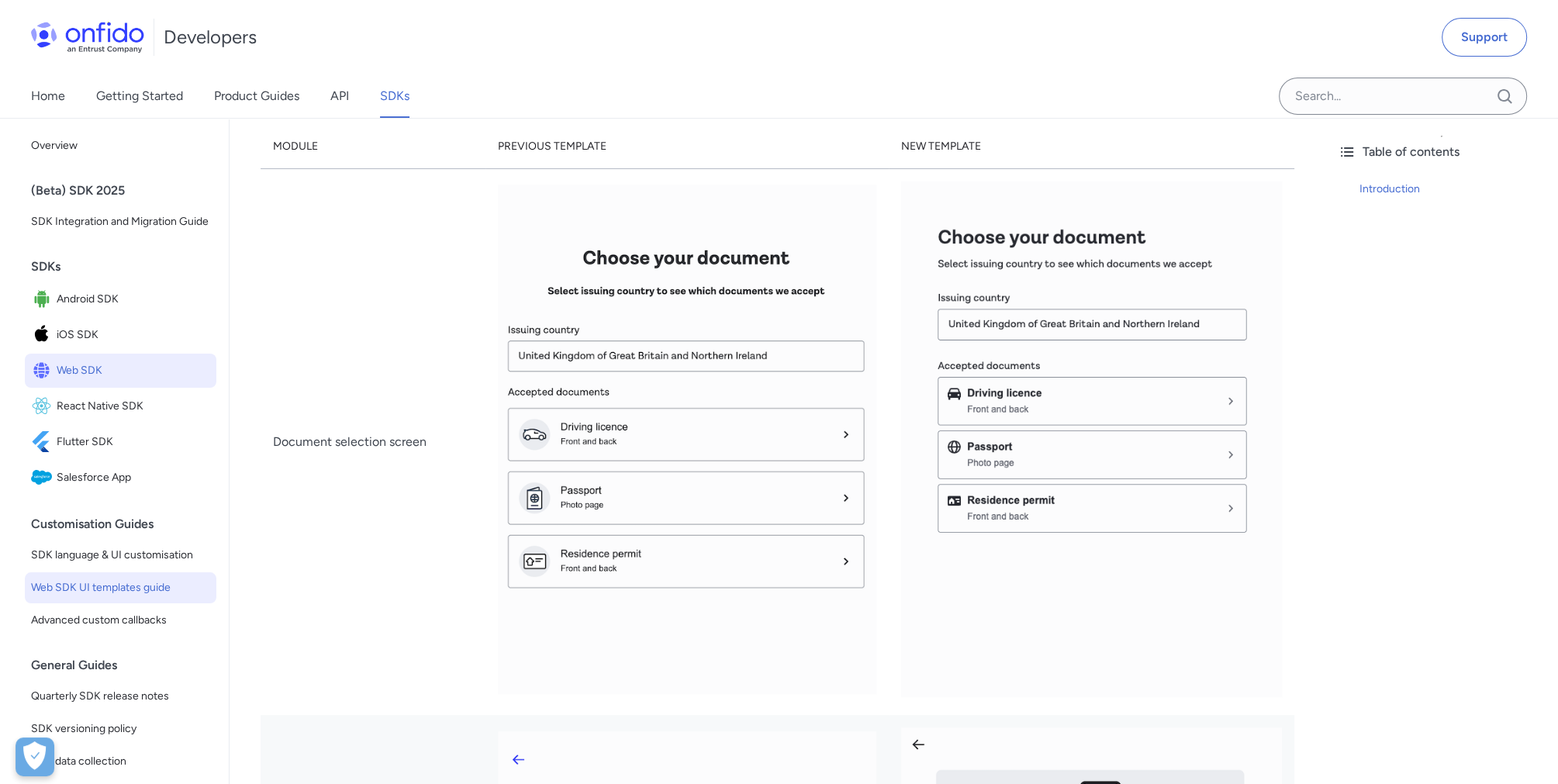
click at [1386, 456] on div "Table of contents Introduction" at bounding box center [1442, 451] width 233 height 666
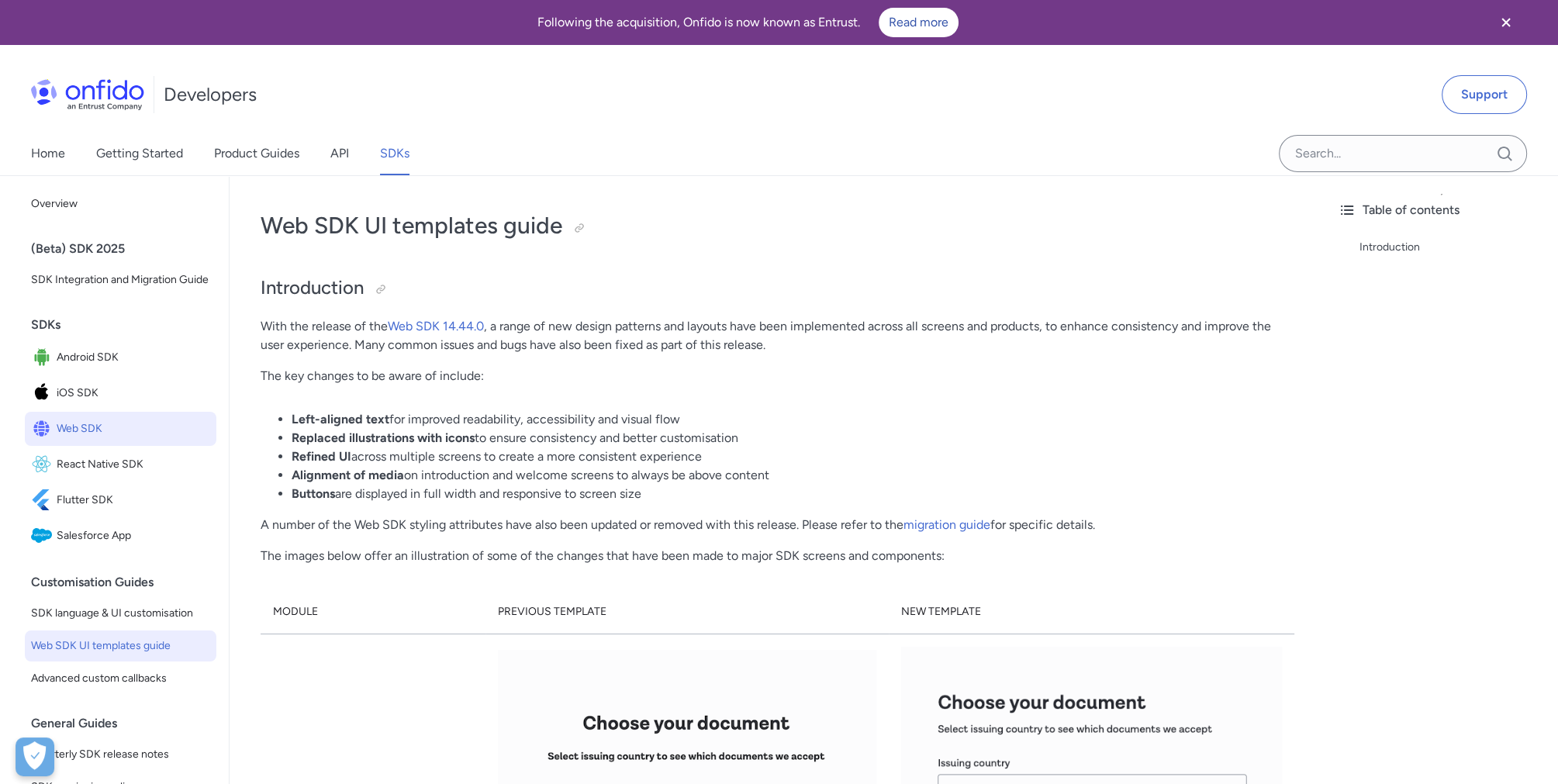
drag, startPoint x: 283, startPoint y: 493, endPoint x: 654, endPoint y: 494, distance: 371.0
click at [654, 494] on li "Buttons are displayed in full width and responsive to screen size" at bounding box center [793, 494] width 1003 height 19
drag, startPoint x: 654, startPoint y: 494, endPoint x: 630, endPoint y: 511, distance: 29.4
drag, startPoint x: 652, startPoint y: 491, endPoint x: 289, endPoint y: 499, distance: 363.1
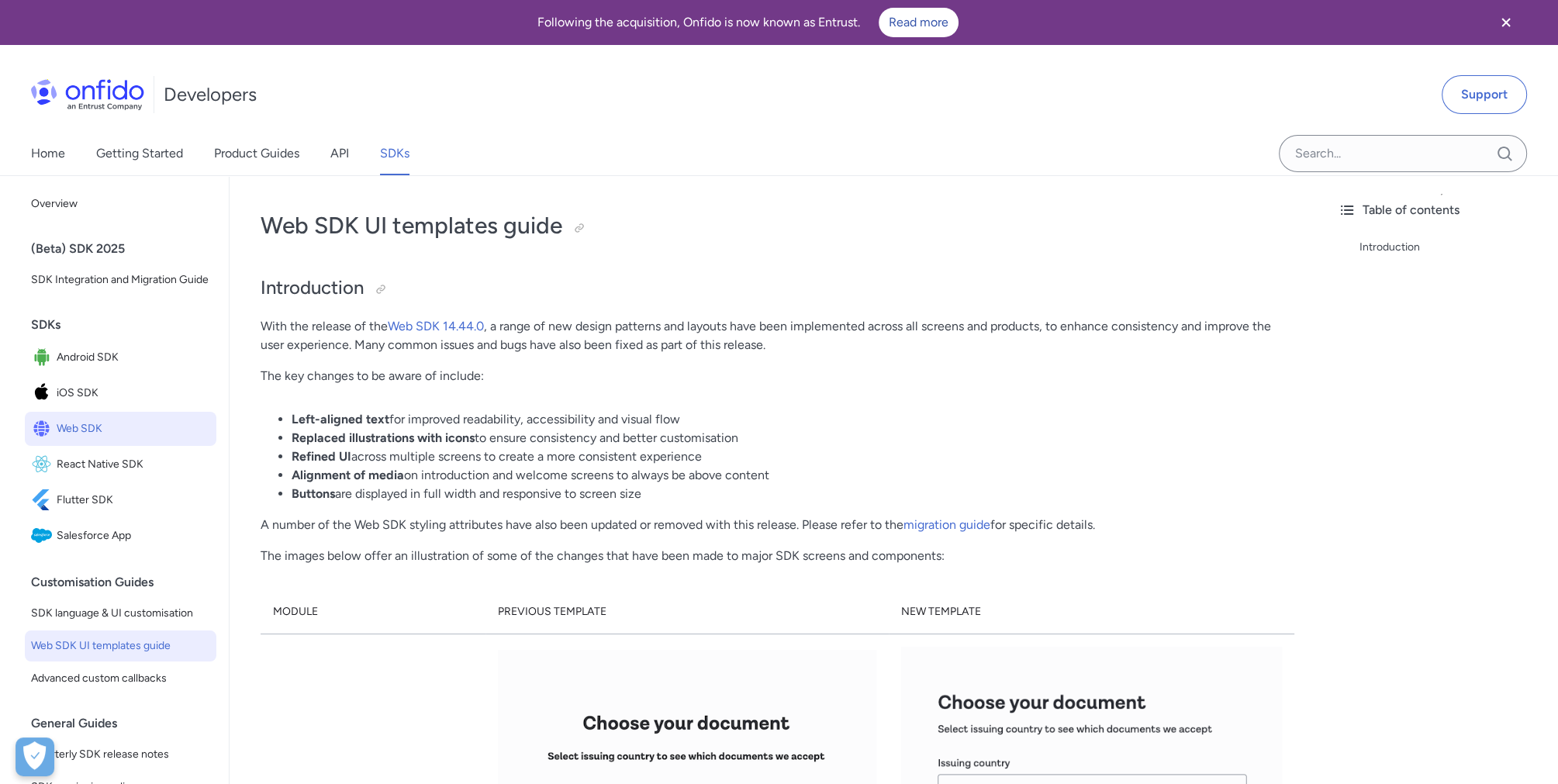
click at [289, 499] on ul "Left-aligned text for improved readability, accessibility and visual flow Repla…" at bounding box center [778, 456] width 1034 height 93
drag, startPoint x: 289, startPoint y: 499, endPoint x: 946, endPoint y: 326, distance: 679.4
click at [946, 326] on p "With the release of the Web SDK 14.44.0 , a range of new design patterns and la…" at bounding box center [778, 336] width 1034 height 37
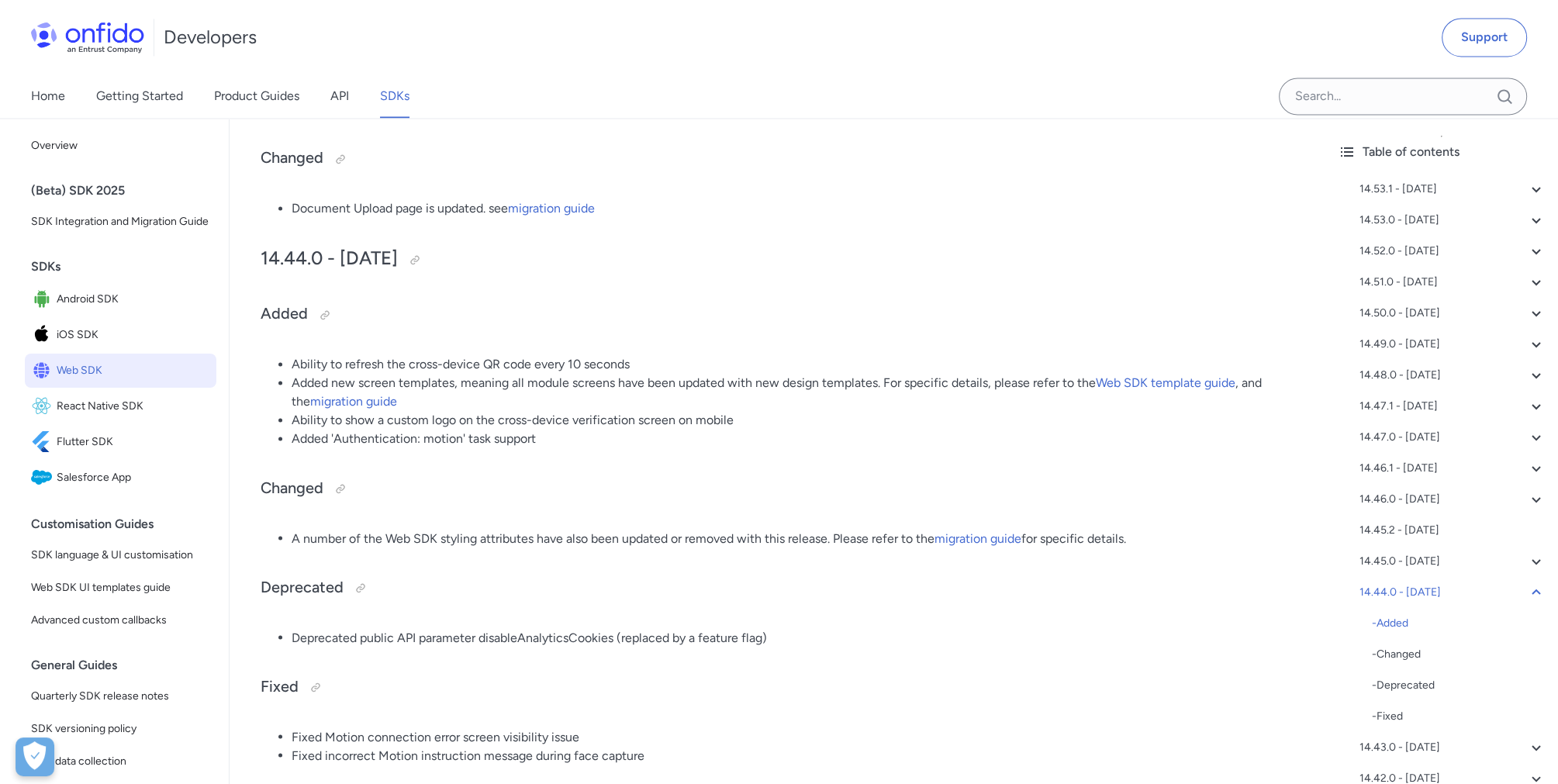
scroll to position [3334, 0]
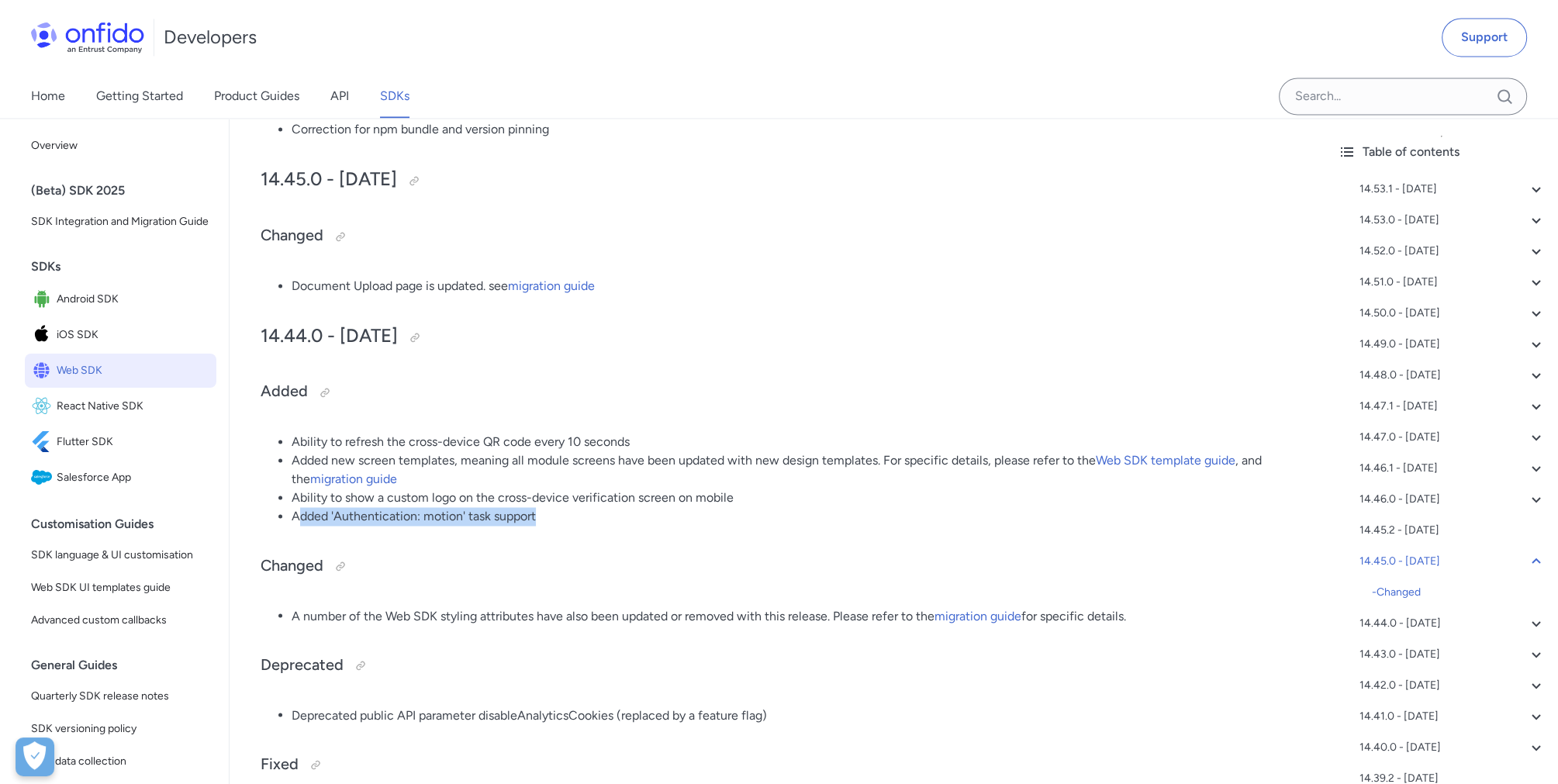
drag, startPoint x: 298, startPoint y: 521, endPoint x: 546, endPoint y: 529, distance: 248.1
drag, startPoint x: 546, startPoint y: 529, endPoint x: 700, endPoint y: 550, distance: 155.4
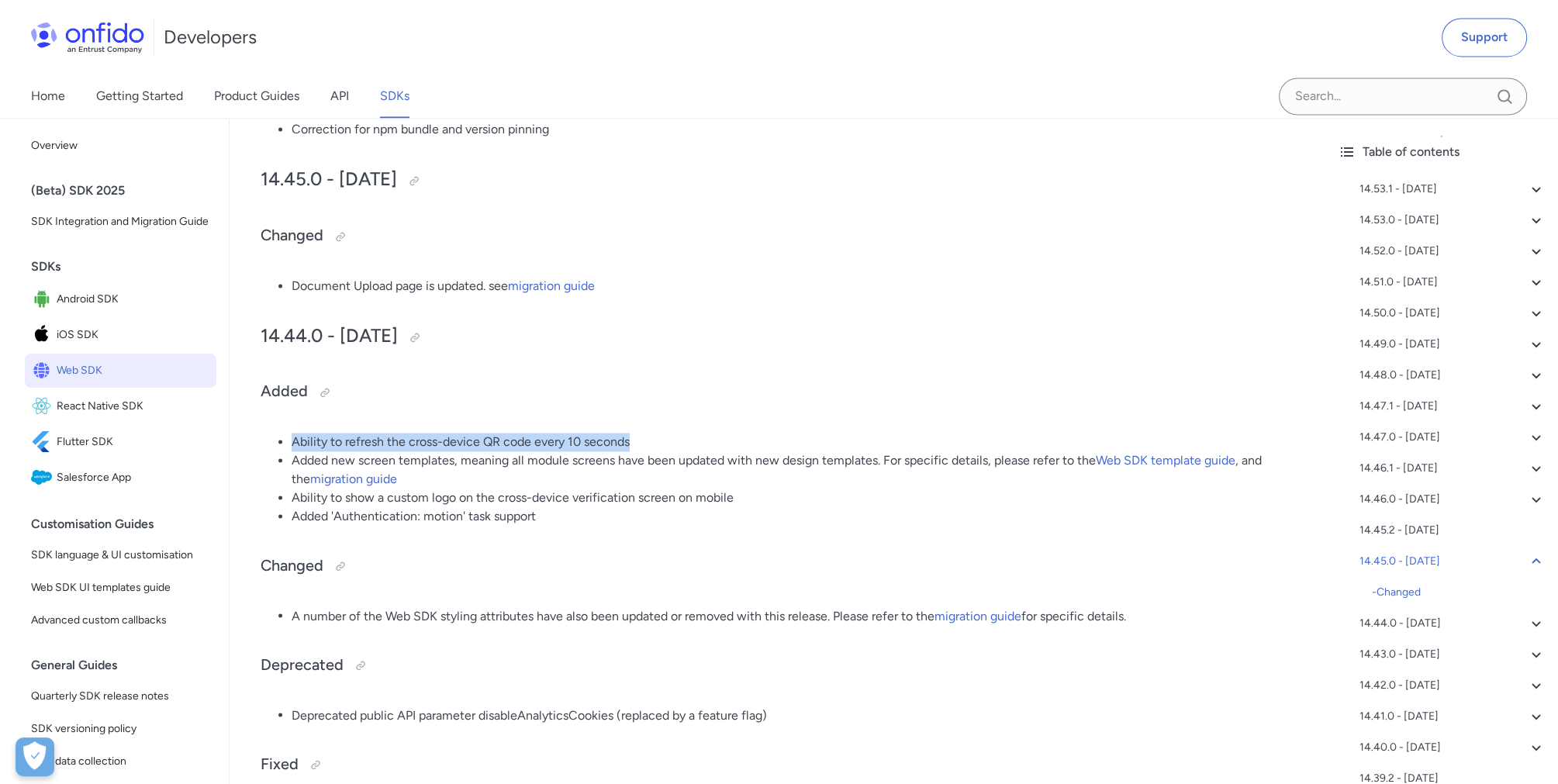
drag, startPoint x: 630, startPoint y: 442, endPoint x: 283, endPoint y: 446, distance: 347.0
click at [292, 446] on li "Ability to refresh the cross-device QR code every 10 seconds" at bounding box center [793, 442] width 1003 height 19
drag, startPoint x: 633, startPoint y: 448, endPoint x: 276, endPoint y: 434, distance: 357.3
click at [276, 434] on ul "Ability to refresh the cross-device QR code every 10 seconds Added new screen t…" at bounding box center [778, 479] width 1034 height 93
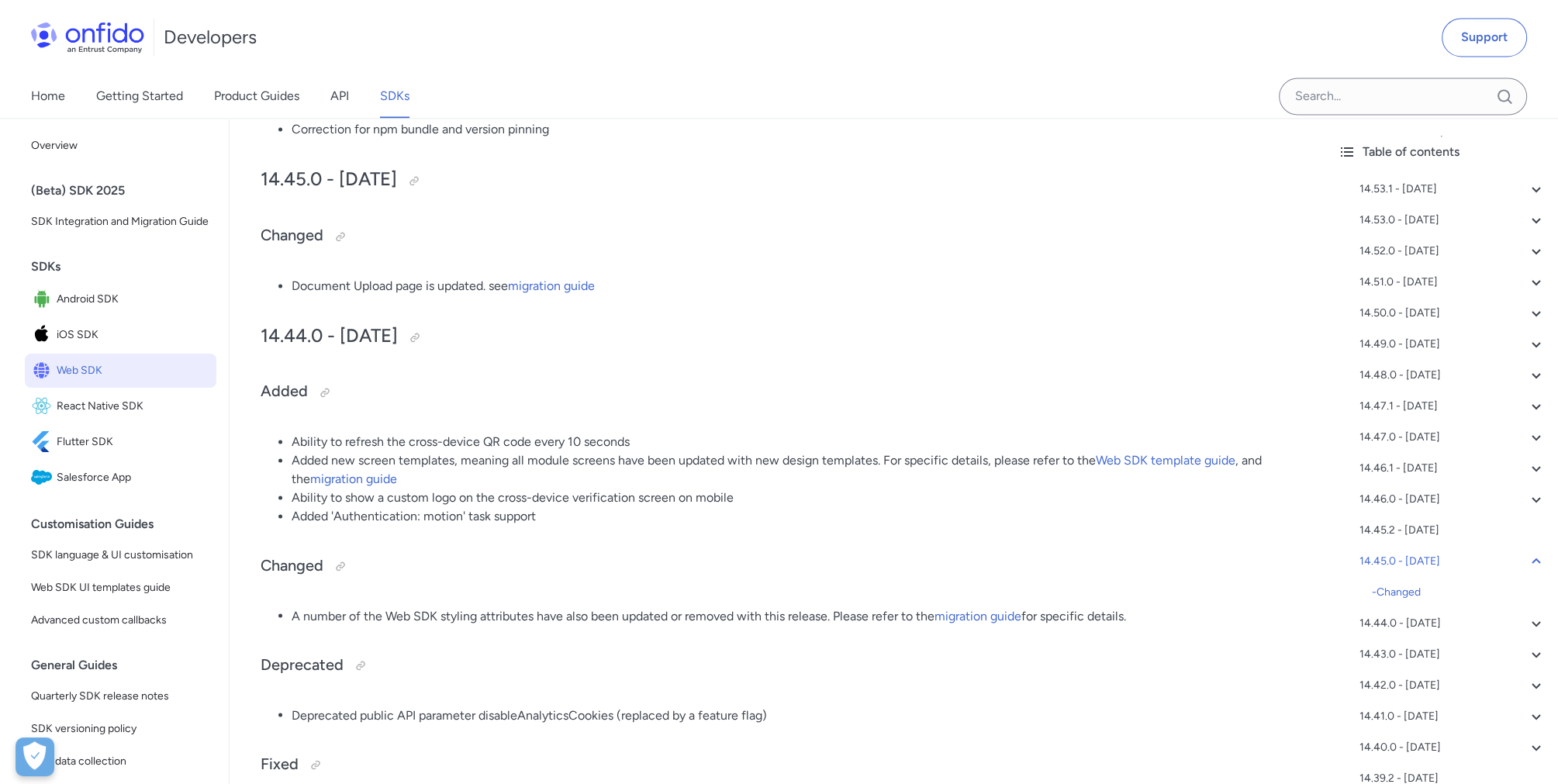
drag, startPoint x: 276, startPoint y: 434, endPoint x: 457, endPoint y: 547, distance: 213.4
drag, startPoint x: 286, startPoint y: 438, endPoint x: 732, endPoint y: 427, distance: 446.1
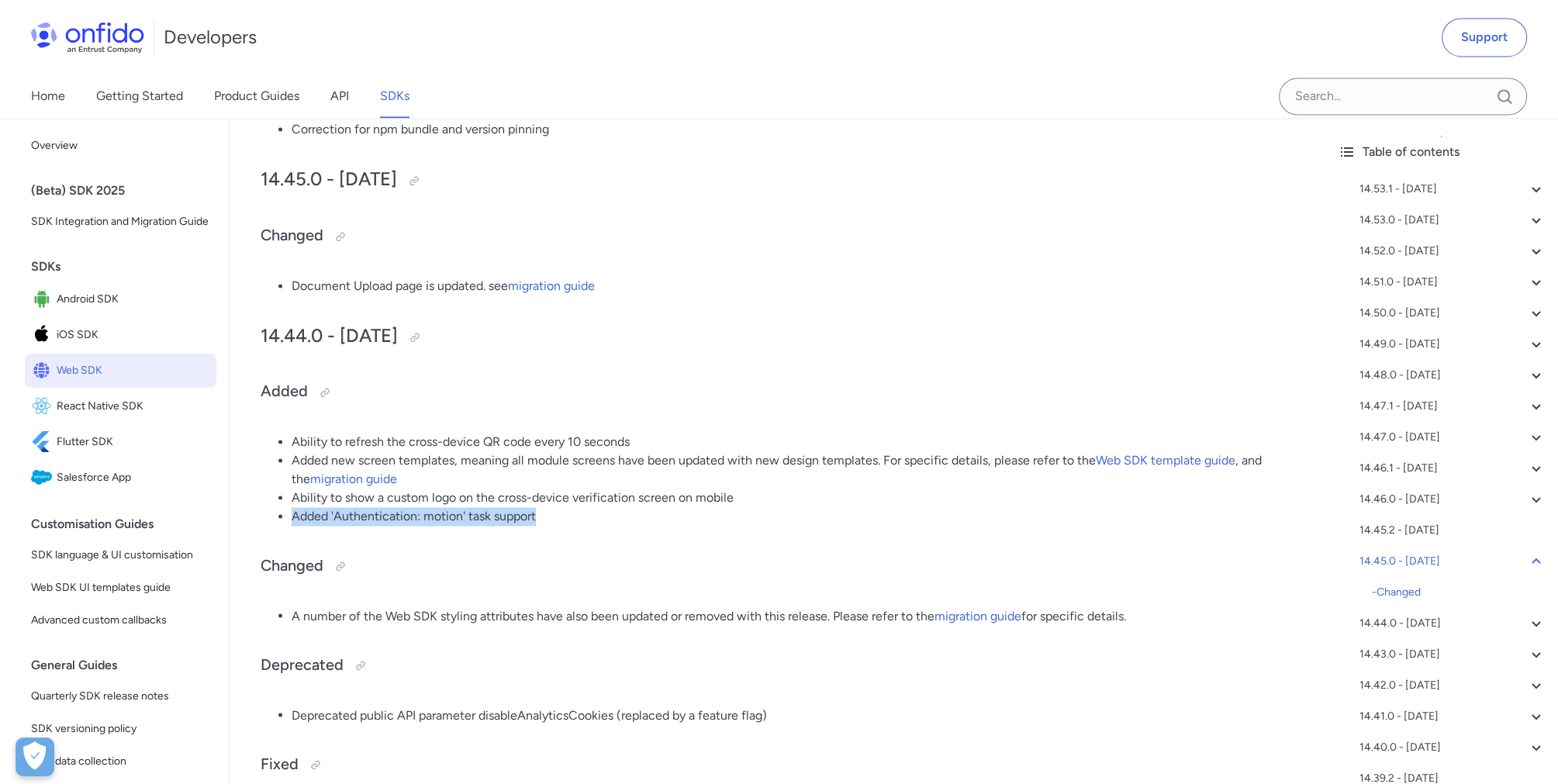
drag, startPoint x: 292, startPoint y: 518, endPoint x: 543, endPoint y: 532, distance: 251.4
click at [547, 519] on li "Added 'Authentication: motion' task support" at bounding box center [793, 516] width 1003 height 19
drag, startPoint x: 552, startPoint y: 519, endPoint x: 255, endPoint y: 515, distance: 297.0
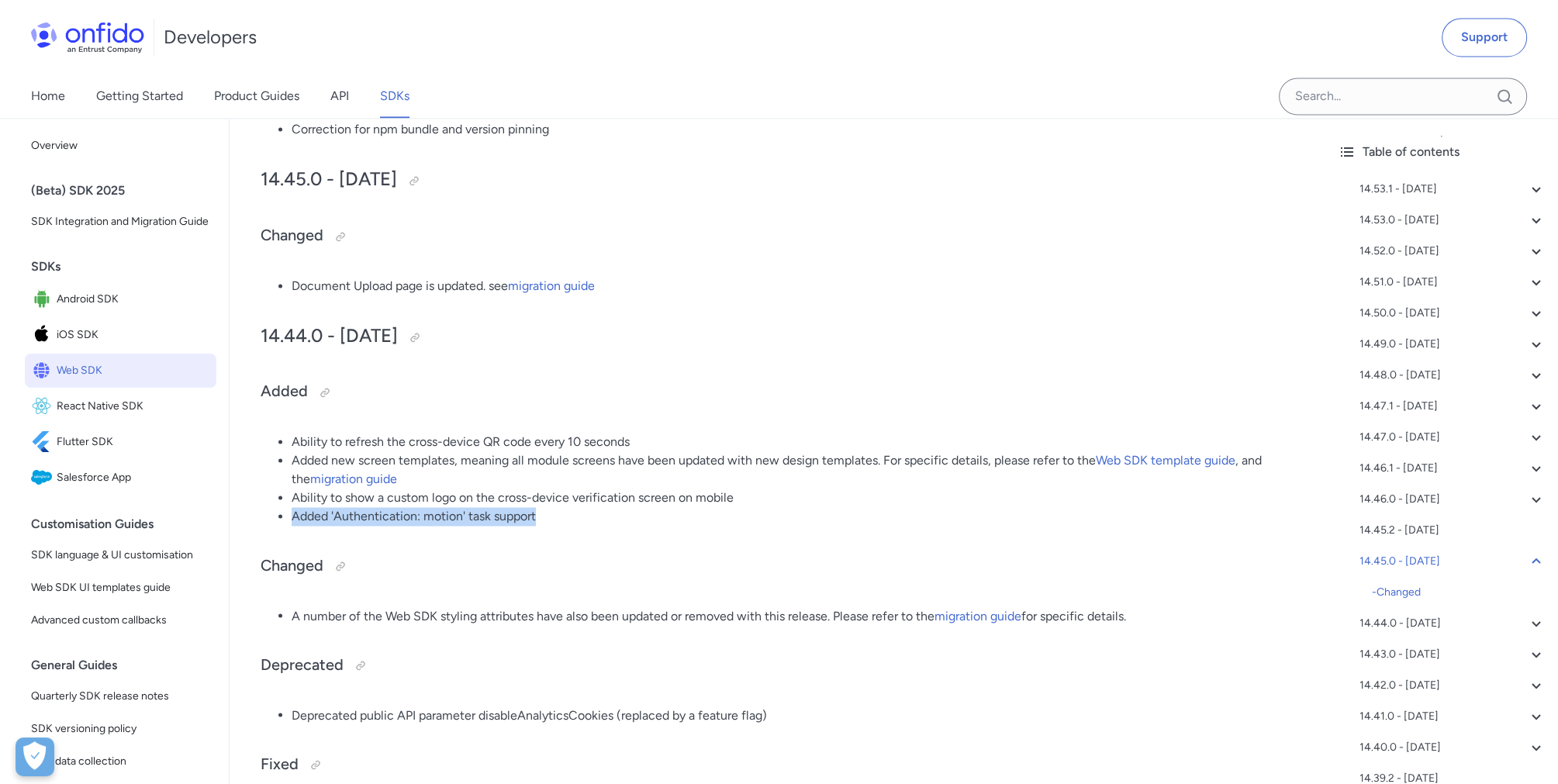
click at [617, 564] on h3 "Changed" at bounding box center [778, 566] width 1034 height 25
drag, startPoint x: 543, startPoint y: 516, endPoint x: 272, endPoint y: 514, distance: 271.0
click at [272, 514] on ul "Ability to refresh the cross-device QR code every 10 seconds Added new screen t…" at bounding box center [778, 479] width 1034 height 93
drag, startPoint x: 272, startPoint y: 514, endPoint x: 535, endPoint y: 554, distance: 266.0
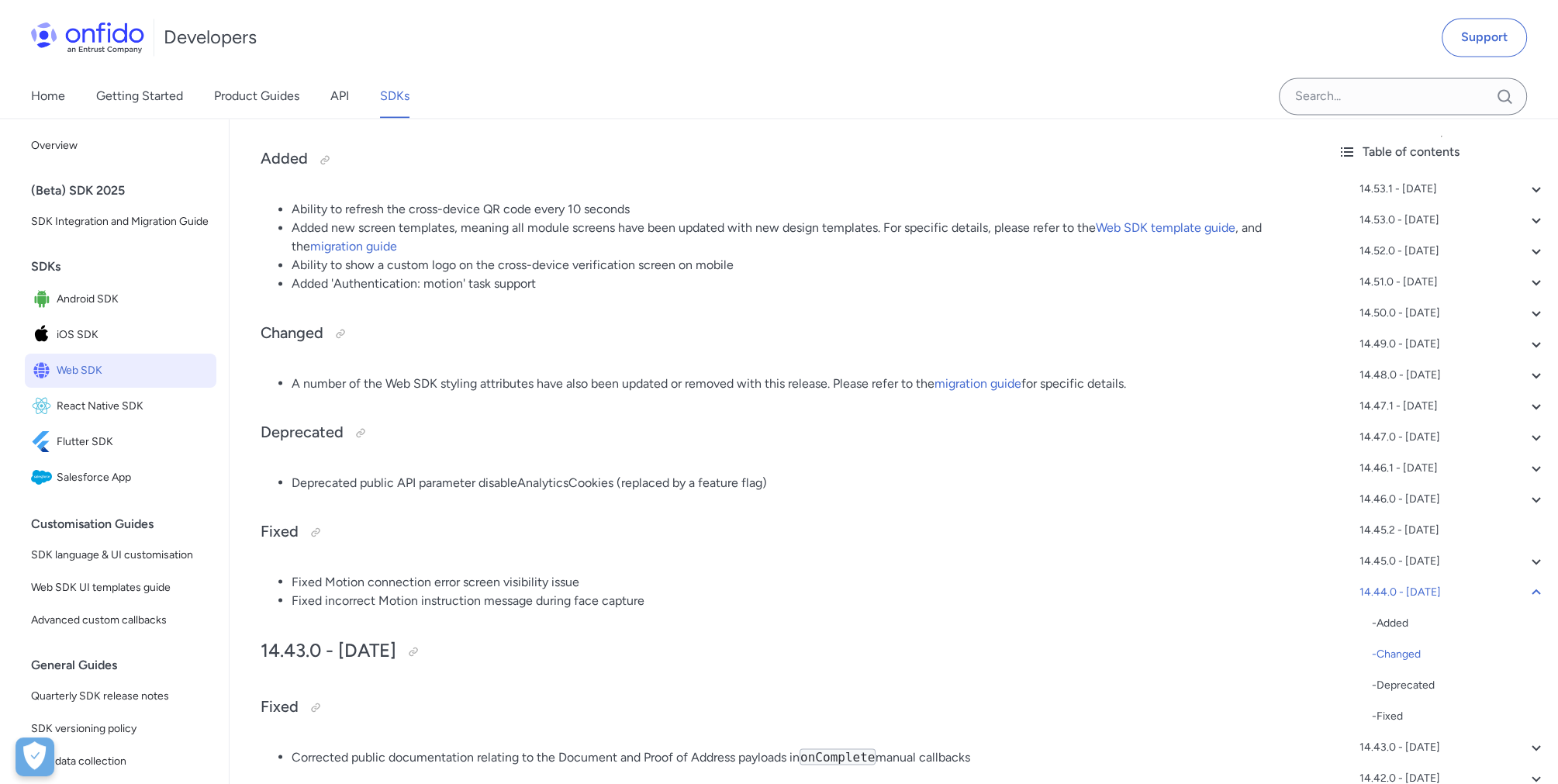
scroll to position [3644, 0]
